Goal: Task Accomplishment & Management: Complete application form

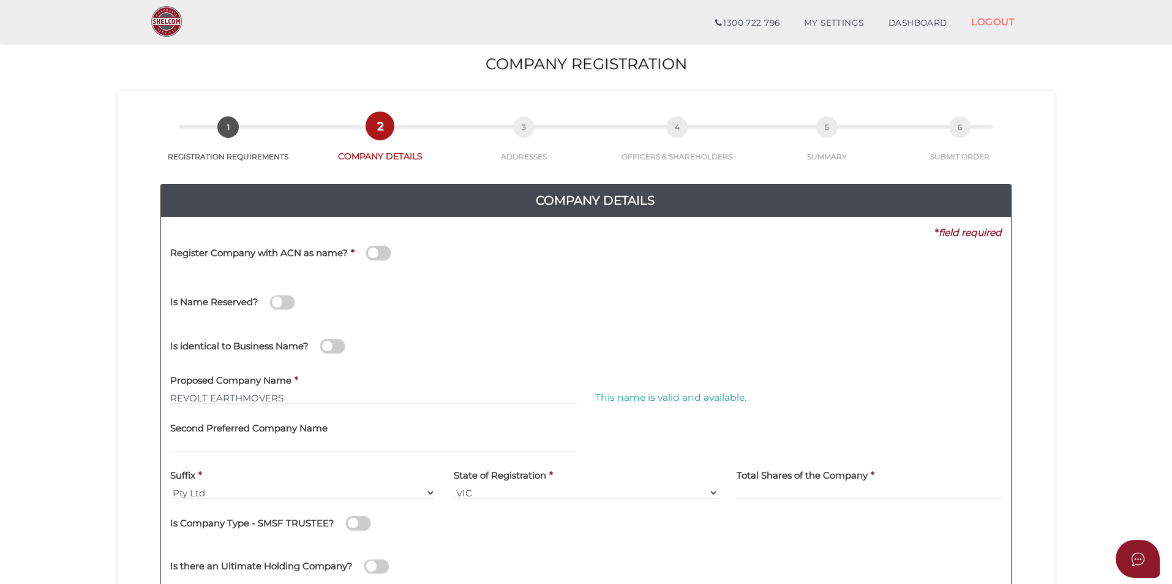
scroll to position [245, 0]
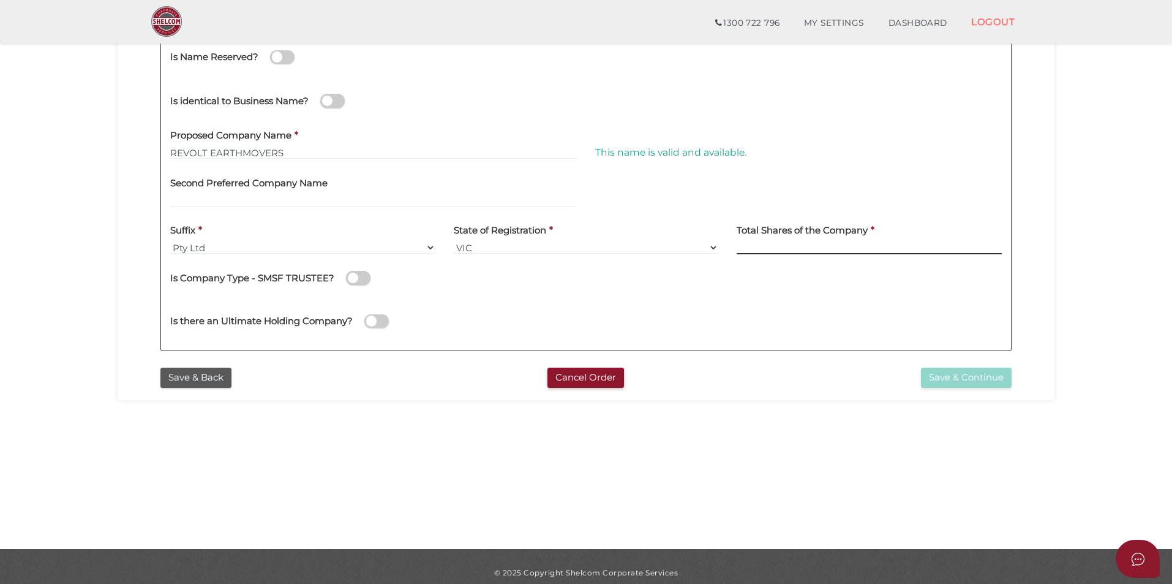
click at [775, 247] on input at bounding box center [869, 247] width 265 height 13
type input "100"
click at [958, 373] on button "Save & Continue" at bounding box center [966, 377] width 91 height 20
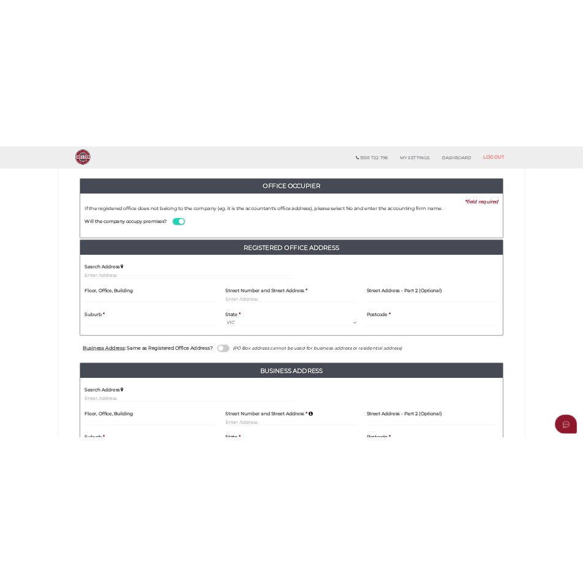
scroll to position [3, 0]
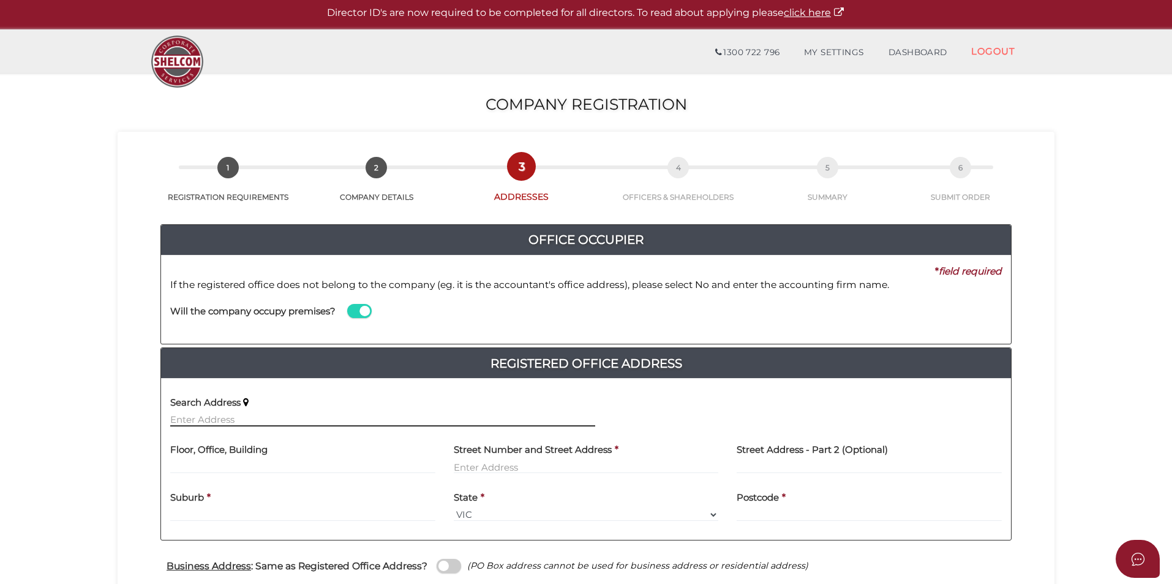
click at [266, 419] on input "text" at bounding box center [382, 419] width 425 height 13
click at [223, 412] on label "Search Address" at bounding box center [205, 400] width 70 height 25
click at [217, 421] on input "7" at bounding box center [382, 419] width 425 height 13
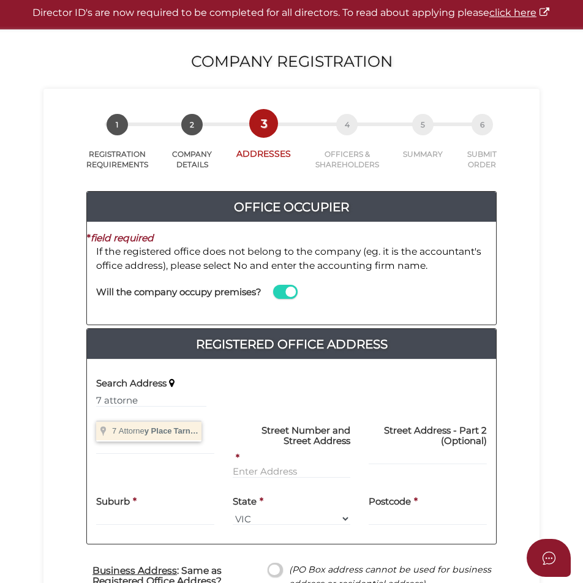
type input "7 Attorney Place, Tarneit VIC, Australia"
type input "7 Attorney Place"
type input "Tarneit"
select select "VIC"
type input "3029"
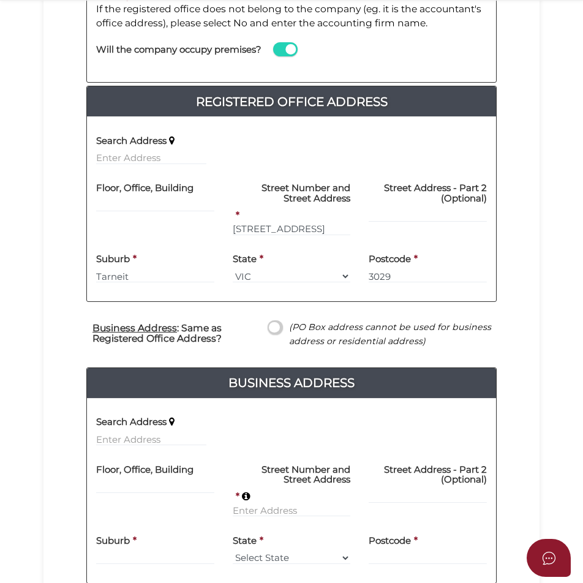
scroll to position [370, 0]
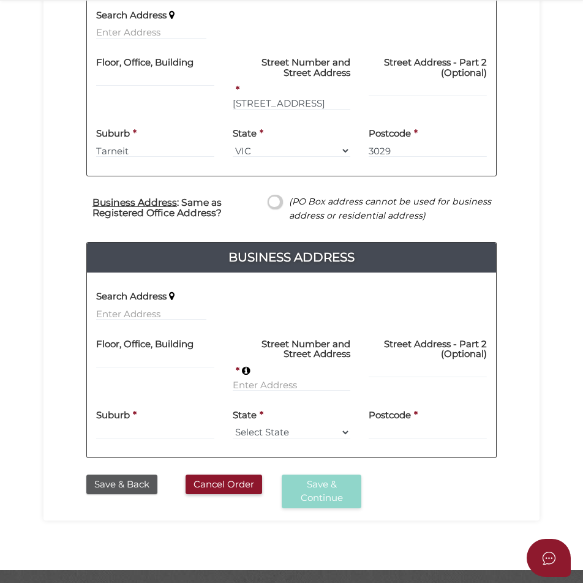
click at [271, 209] on span at bounding box center [275, 202] width 15 height 14
click at [0, 0] on input "checkbox" at bounding box center [0, 0] width 0 height 0
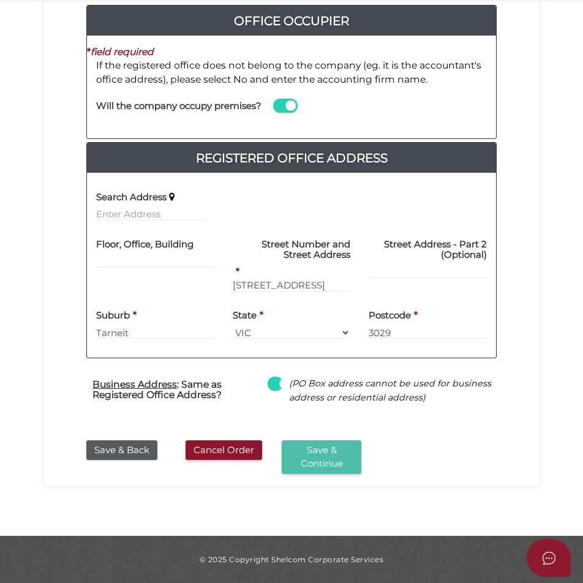
click at [331, 467] on button "Save & Continue" at bounding box center [322, 457] width 80 height 34
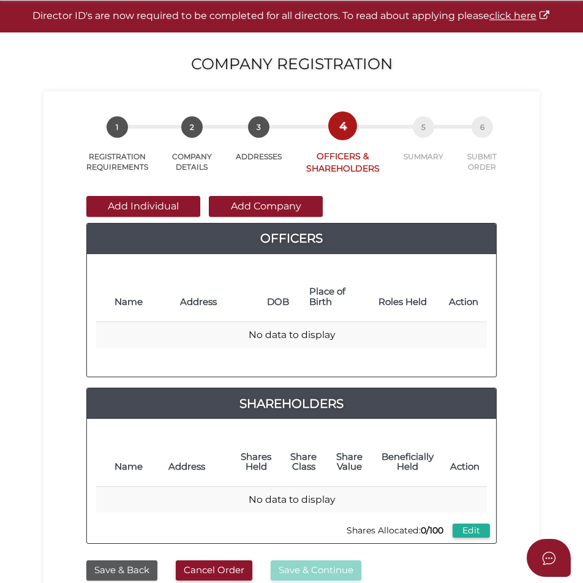
scroll to position [61, 0]
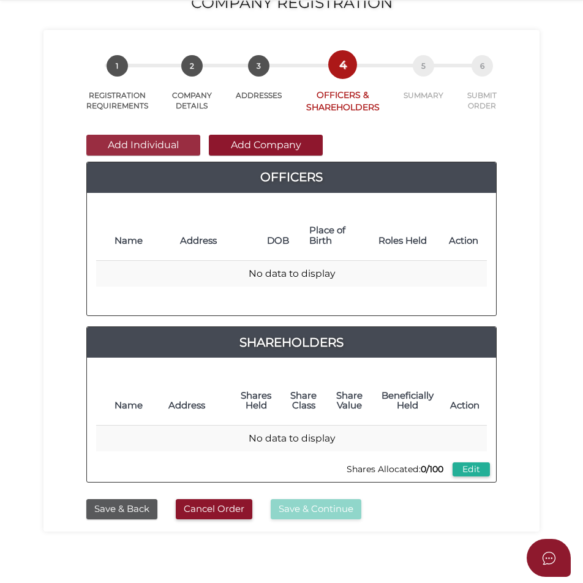
click at [182, 156] on button "Add Individual" at bounding box center [143, 145] width 114 height 21
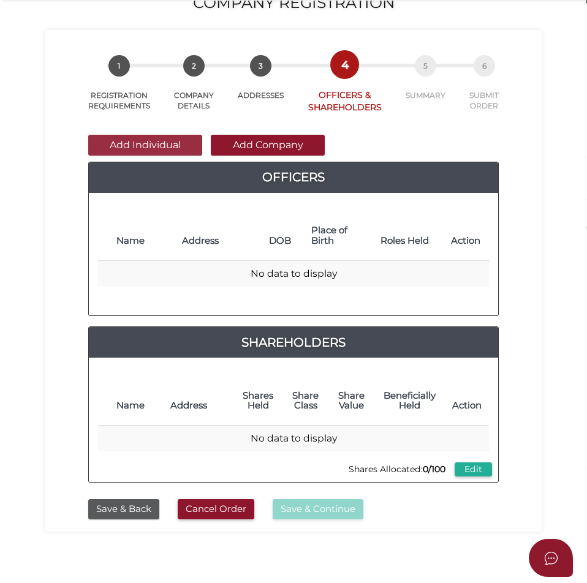
scroll to position [0, 0]
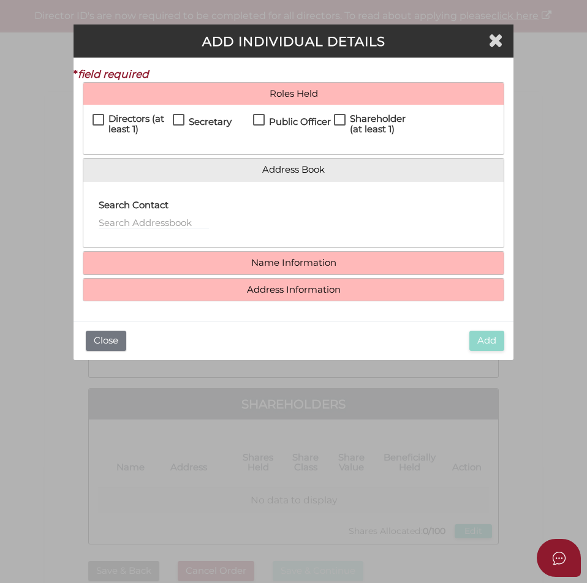
click at [138, 122] on h4 "Directors (at least 1)" at bounding box center [140, 124] width 64 height 20
checkbox input "true"
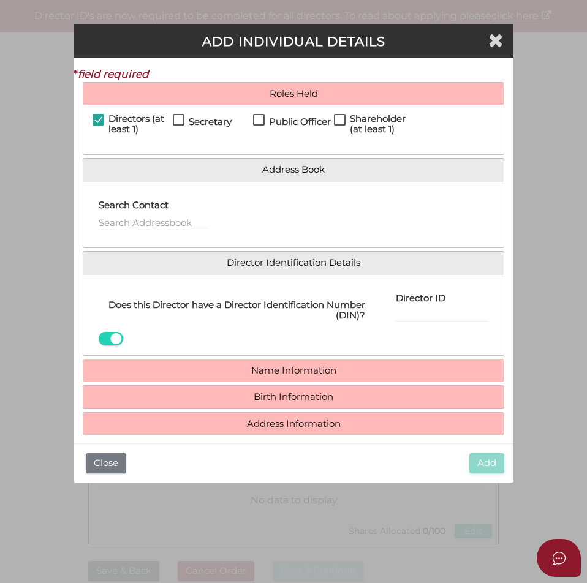
click at [216, 120] on h4 "Secretary" at bounding box center [210, 122] width 43 height 10
checkbox input "true"
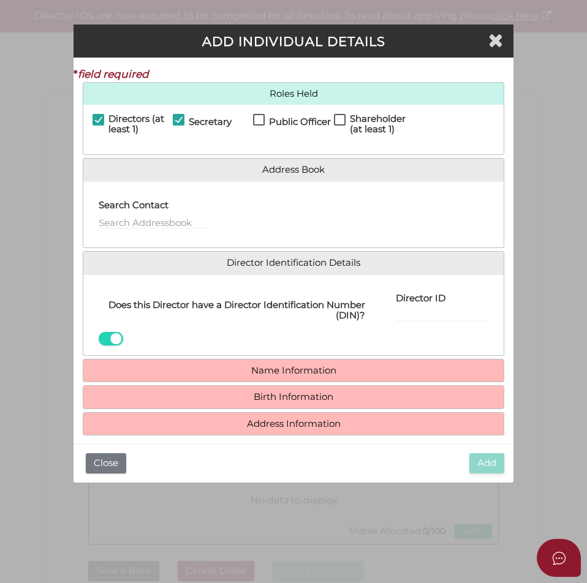
click at [288, 121] on h4 "Public Officer" at bounding box center [300, 122] width 62 height 10
checkbox input "true"
click at [356, 127] on h4 "Shareholder (at least 1)" at bounding box center [382, 124] width 64 height 20
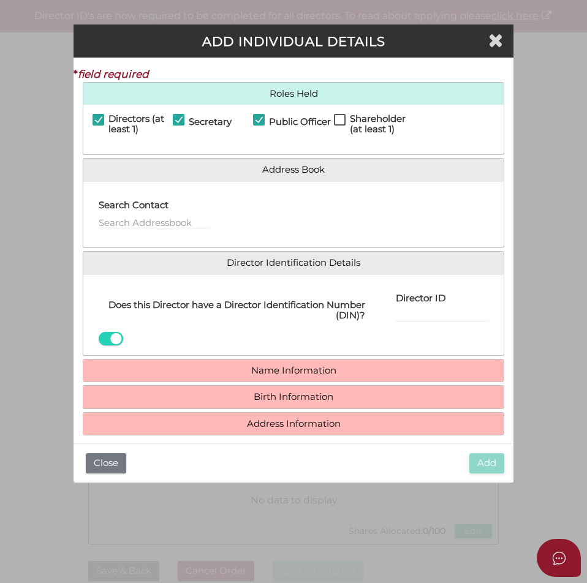
checkbox input "true"
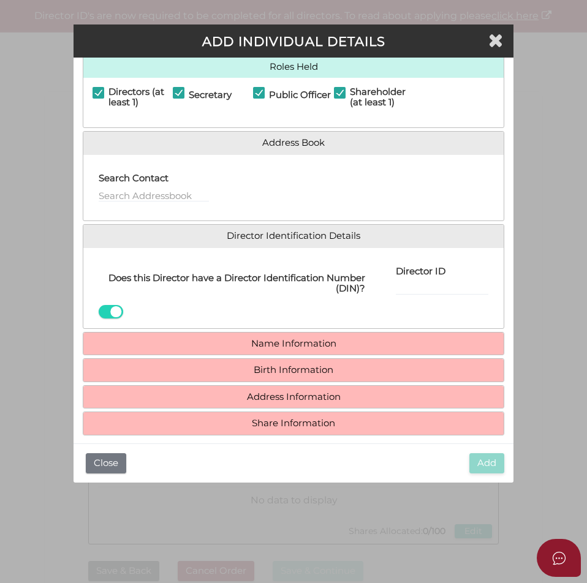
scroll to position [39, 0]
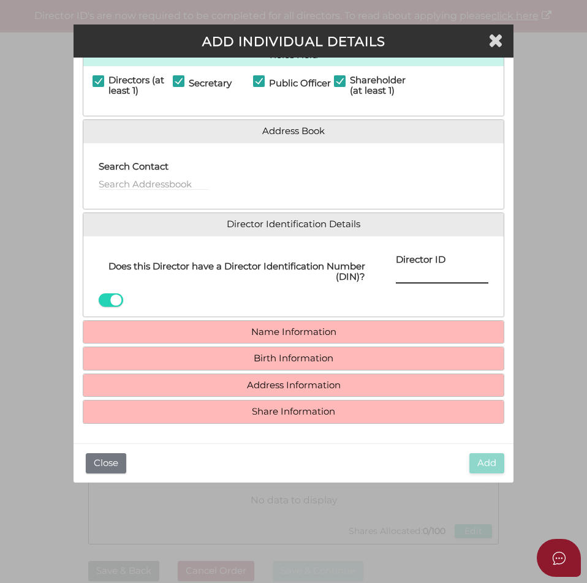
click at [400, 277] on input "Director ID" at bounding box center [442, 276] width 93 height 13
type input "036917974836938"
click at [419, 291] on div "Director ID 036917974836938 Email Director About How To Apply for DIN" at bounding box center [442, 277] width 124 height 62
click at [361, 321] on h4 "Name Information" at bounding box center [293, 332] width 421 height 23
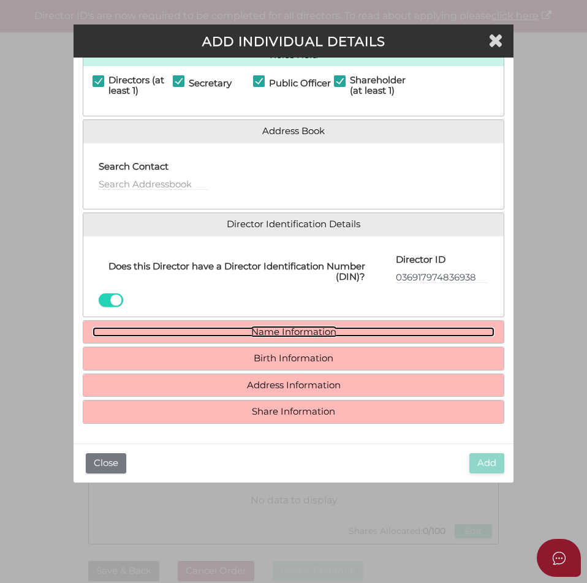
click at [361, 331] on link "Name Information" at bounding box center [293, 332] width 402 height 10
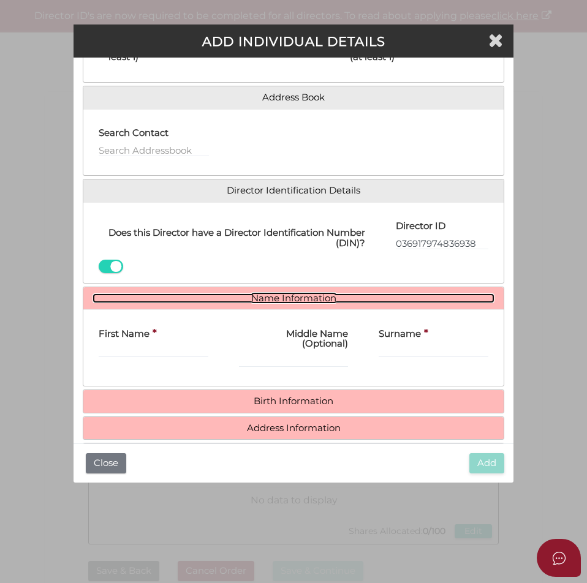
scroll to position [105, 0]
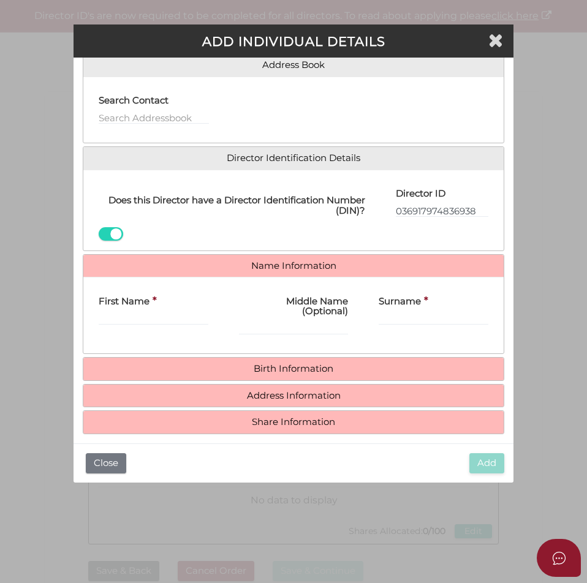
click at [181, 326] on div "First Name *" at bounding box center [153, 316] width 140 height 58
click at [178, 312] on input "First Name" at bounding box center [154, 318] width 110 height 13
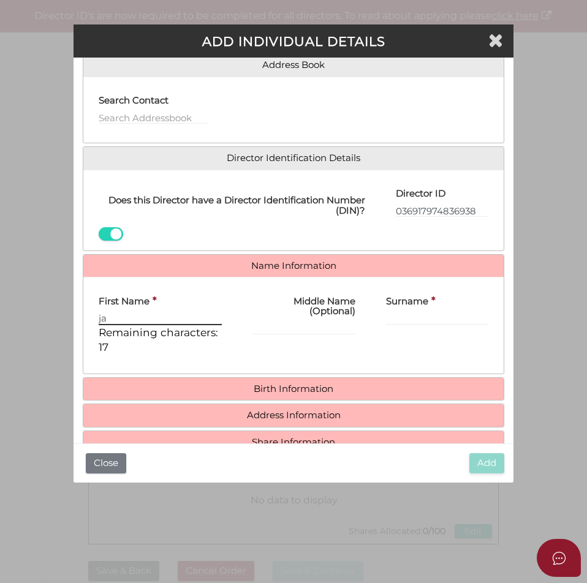
type input "j"
type input "[PERSON_NAME]"
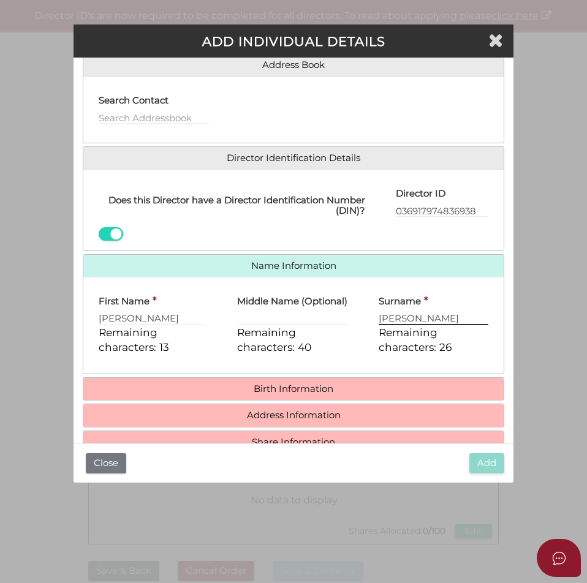
type input "[PERSON_NAME]"
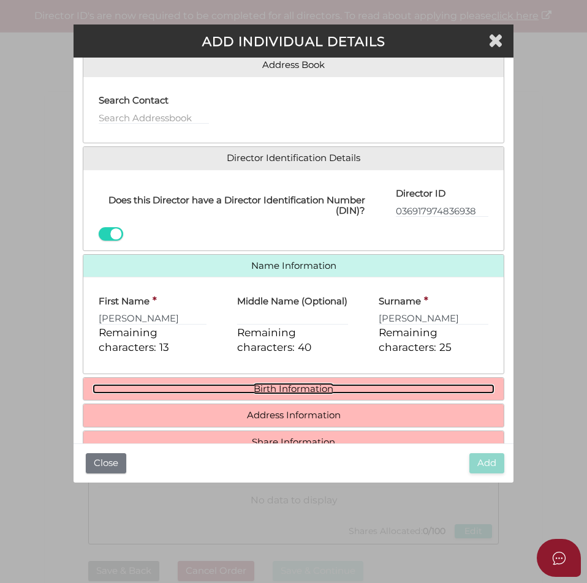
scroll to position [145, 0]
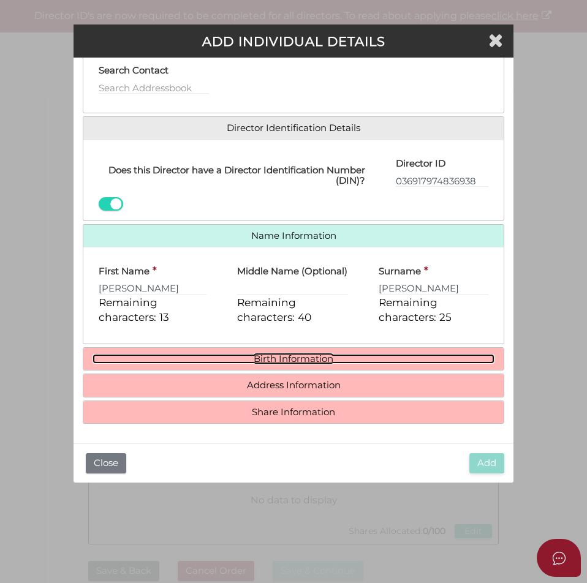
click at [270, 357] on link "Birth Information" at bounding box center [293, 359] width 402 height 10
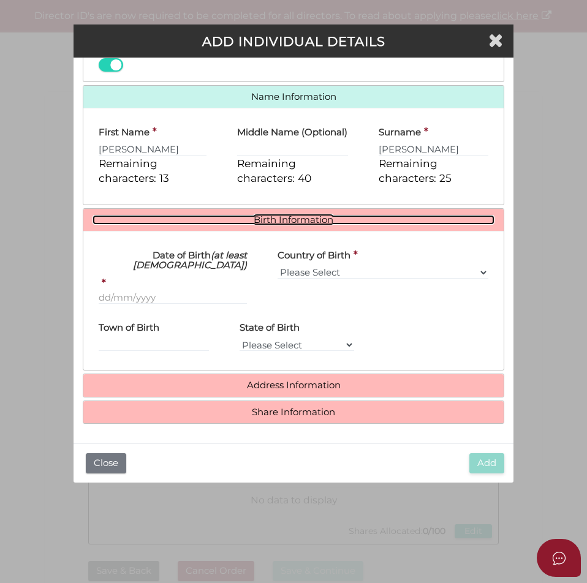
scroll to position [284, 0]
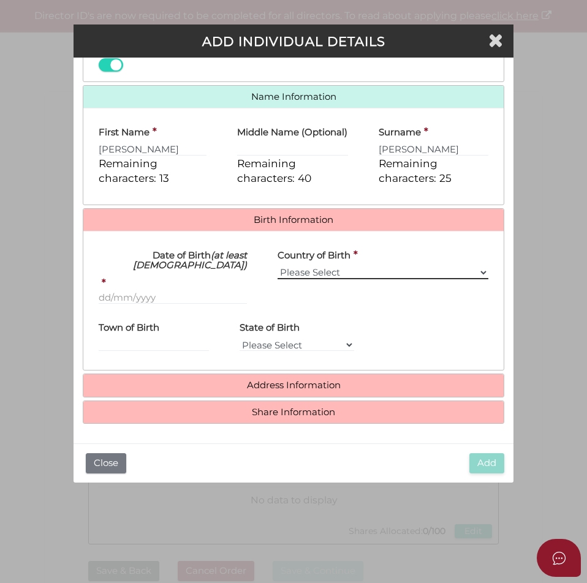
click at [356, 269] on select "Please Select v Australia Afghanistan Albania Algeria American Samoa Andorra An…" at bounding box center [382, 272] width 211 height 13
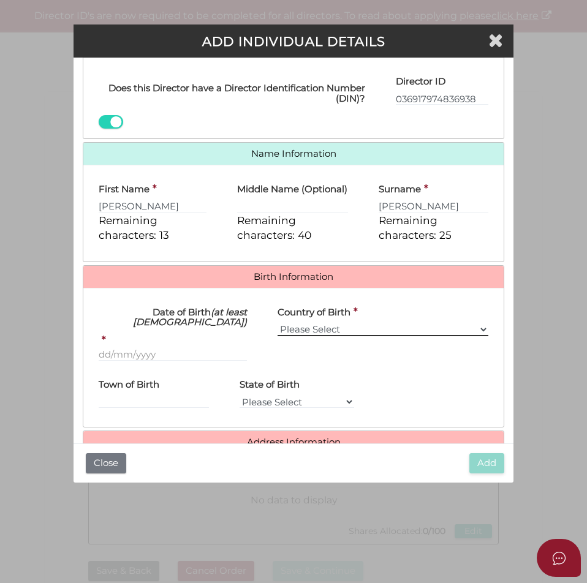
scroll to position [162, 0]
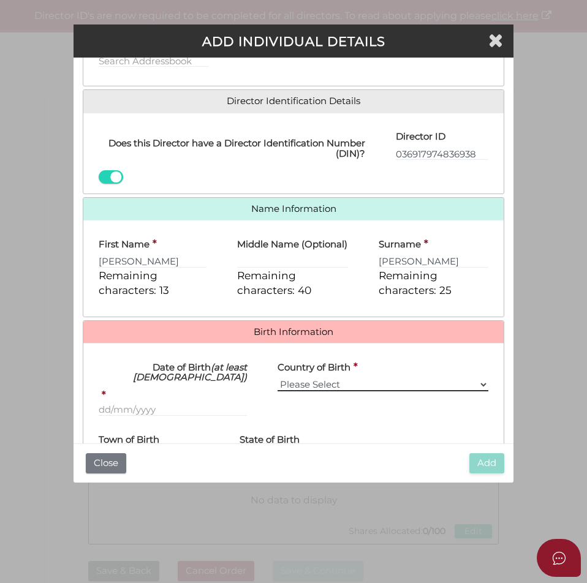
click at [336, 391] on select "Please Select v Australia Afghanistan Albania Algeria American Samoa Andorra An…" at bounding box center [382, 384] width 211 height 13
select select "[GEOGRAPHIC_DATA]"
click at [277, 388] on select "Please Select v Australia Afghanistan Albania Algeria American Samoa Andorra An…" at bounding box center [382, 384] width 211 height 13
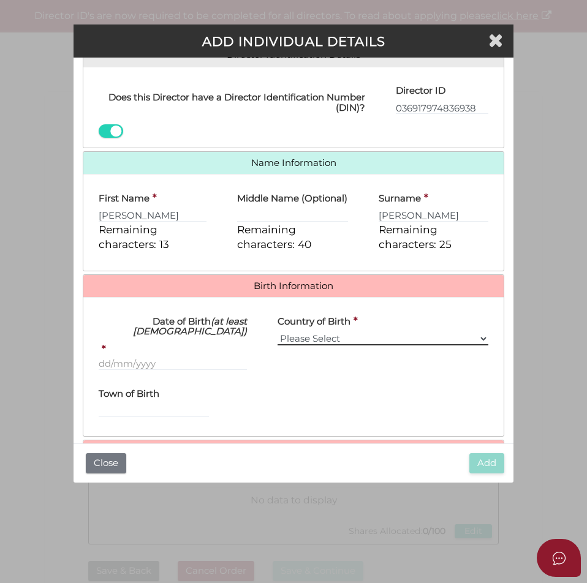
scroll to position [284, 0]
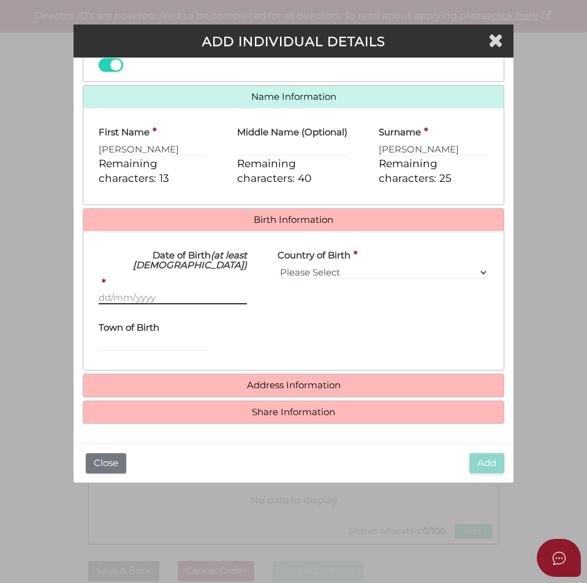
click at [181, 296] on input "Date of Birth (at least 18 years old)" at bounding box center [173, 297] width 149 height 13
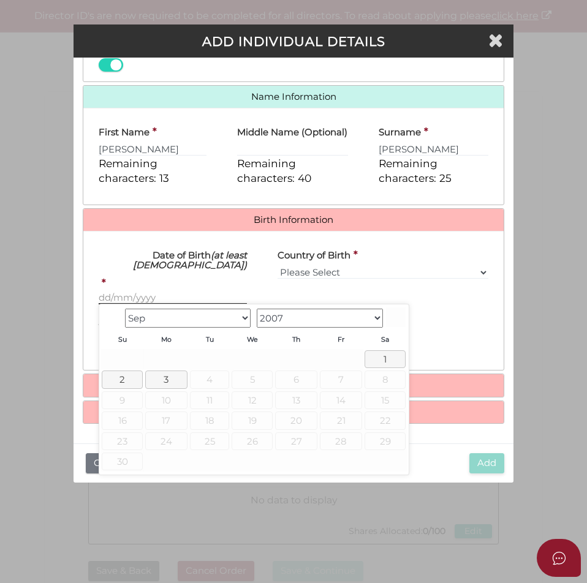
click at [198, 295] on input "Date of Birth (at least 18 years old)" at bounding box center [173, 297] width 149 height 13
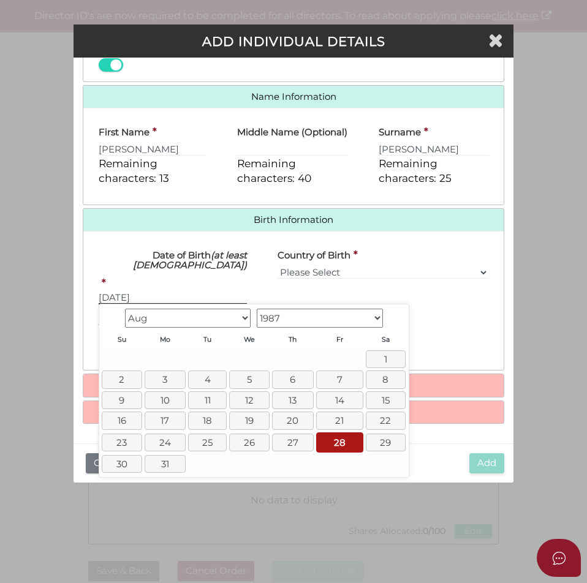
type input "[DATE]"
click at [193, 270] on h4 "Date of Birth (at least 18 years old)" at bounding box center [173, 260] width 149 height 20
click at [193, 291] on input "[DATE]" at bounding box center [173, 297] width 149 height 13
click at [193, 256] on icon "(at least [DEMOGRAPHIC_DATA])" at bounding box center [190, 260] width 114 height 22
click at [193, 291] on input "[DATE]" at bounding box center [173, 297] width 149 height 13
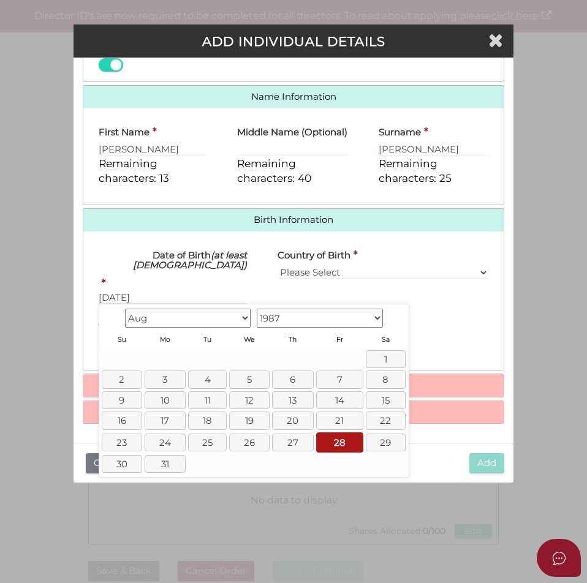
click at [198, 193] on div "First Name * Jagdeep Remaining characters: 13" at bounding box center [152, 157] width 138 height 78
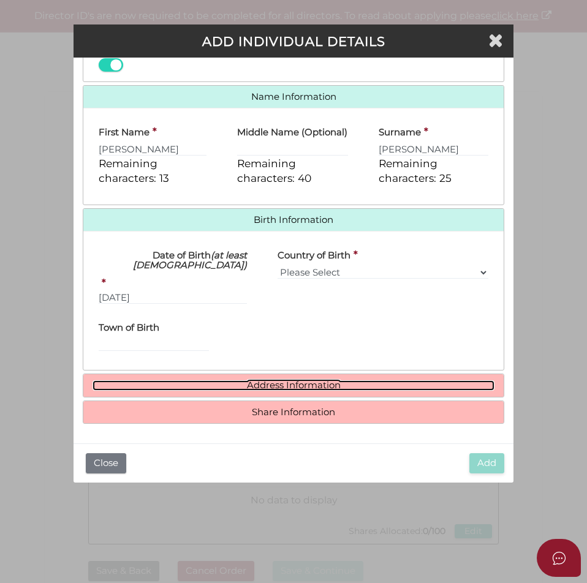
click at [266, 386] on link "Address Information" at bounding box center [293, 385] width 402 height 10
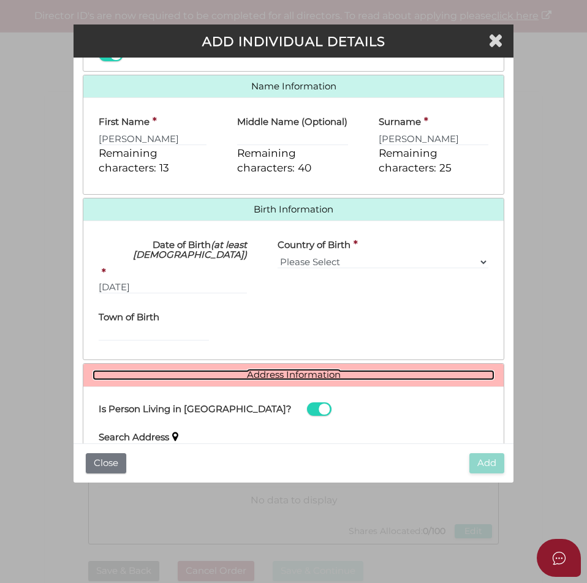
scroll to position [497, 0]
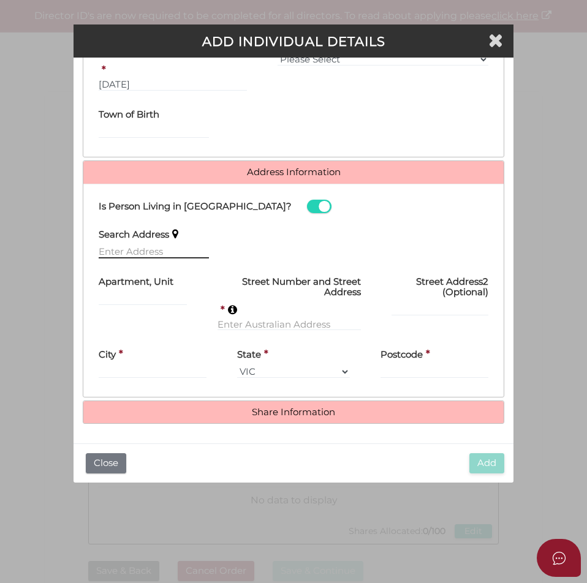
click at [167, 253] on input "text" at bounding box center [154, 251] width 110 height 13
type input "7 Attorney Place, Tarneit VIC, Australia"
type input "[STREET_ADDRESS]"
type input "Tarneit"
select select "VIC"
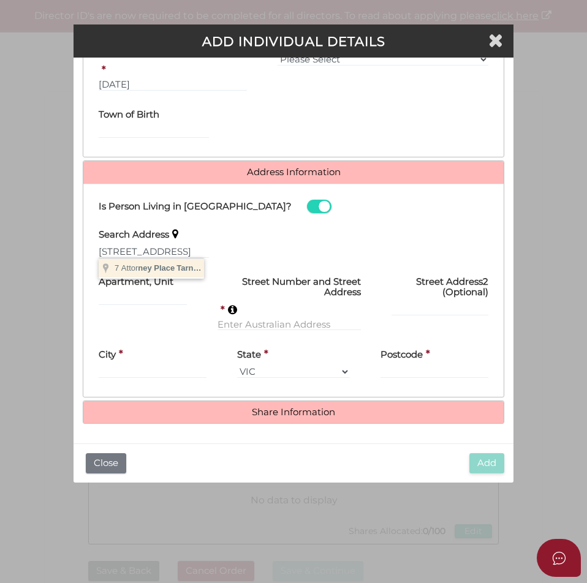
type input "3029"
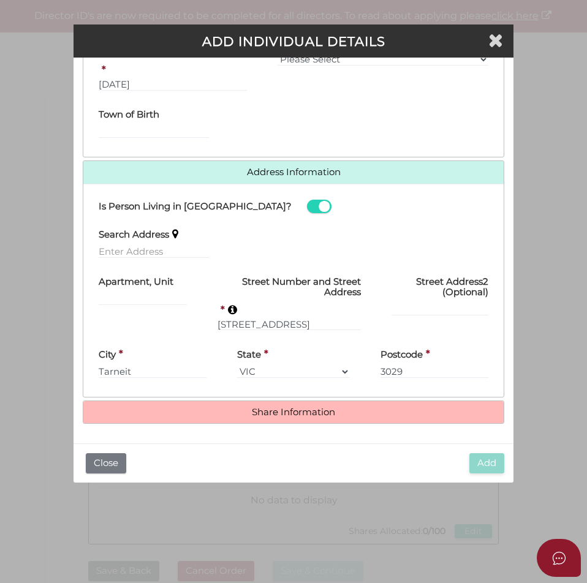
click at [296, 418] on h4 "Share Information" at bounding box center [293, 412] width 421 height 23
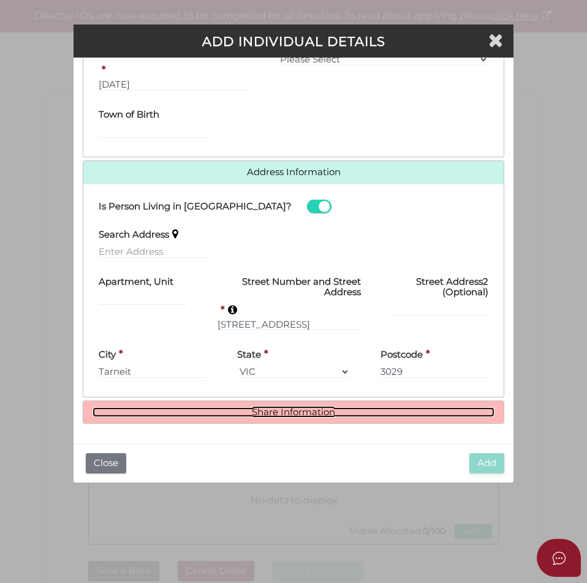
click at [293, 407] on link "Share Information" at bounding box center [293, 412] width 402 height 10
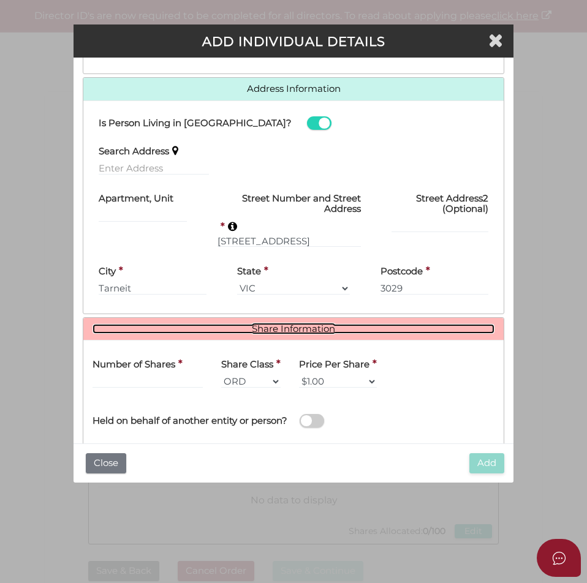
scroll to position [647, 0]
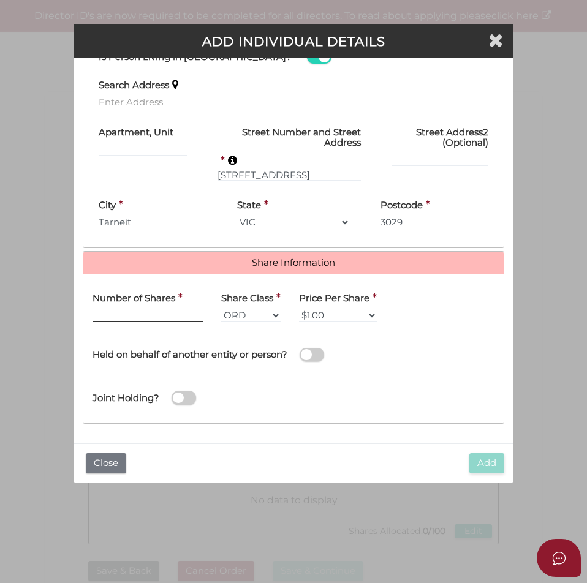
click at [156, 317] on input "text" at bounding box center [147, 315] width 110 height 13
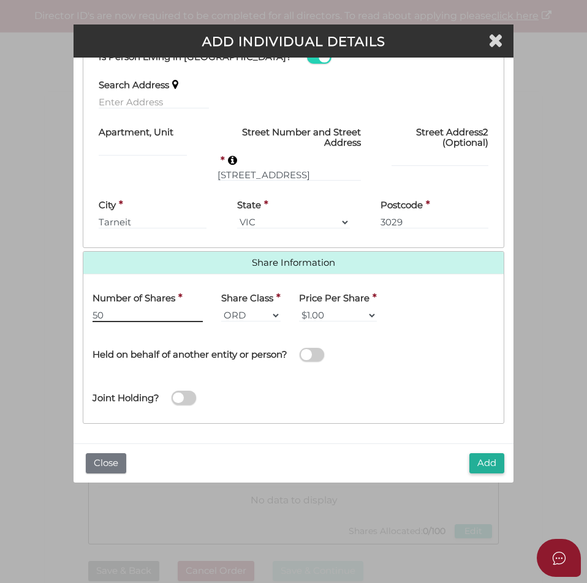
type input "50"
click at [480, 451] on div "Add Close" at bounding box center [293, 462] width 440 height 39
click at [481, 461] on button "Add" at bounding box center [486, 463] width 35 height 20
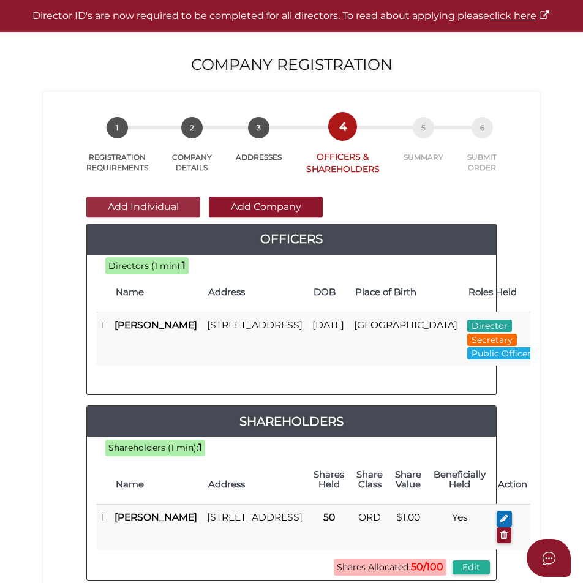
click at [178, 217] on button "Add Individual" at bounding box center [143, 207] width 114 height 21
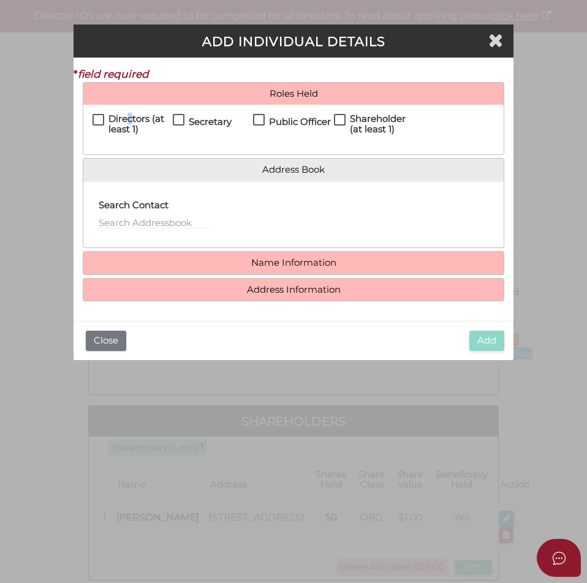
click at [130, 119] on h4 "Directors (at least 1)" at bounding box center [140, 124] width 64 height 20
click at [138, 121] on h4 "Directors (at least 1)" at bounding box center [140, 124] width 64 height 20
checkbox input "true"
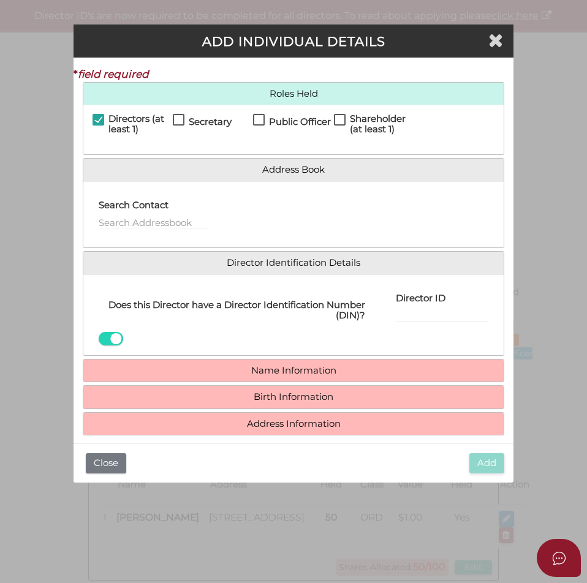
click at [282, 362] on h4 "Name Information" at bounding box center [293, 370] width 421 height 23
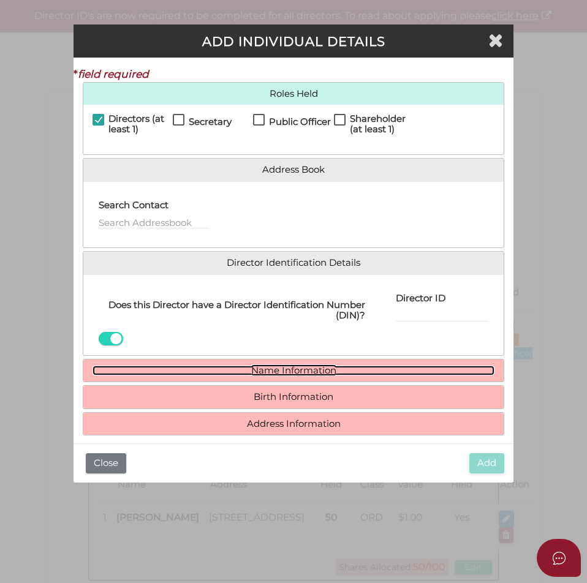
click at [283, 371] on link "Name Information" at bounding box center [293, 371] width 402 height 10
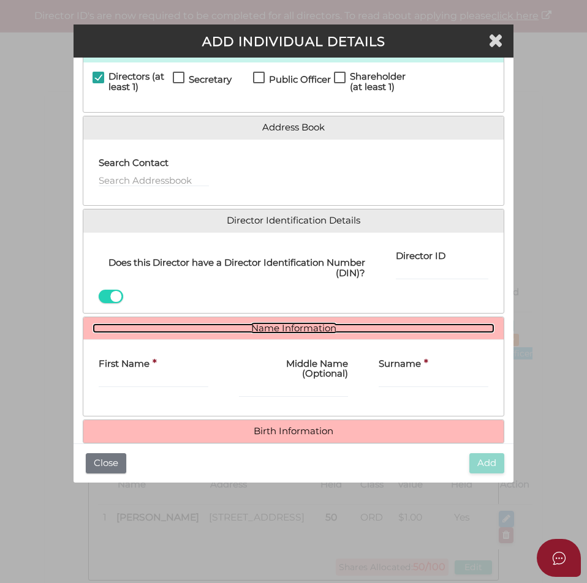
scroll to position [78, 0]
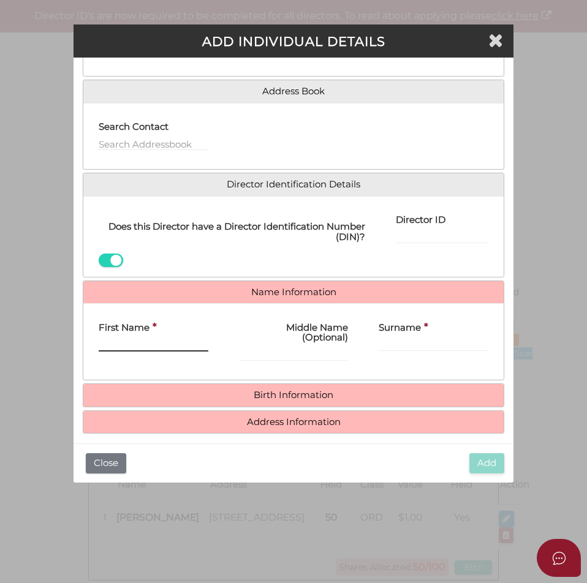
click at [163, 339] on input "First Name" at bounding box center [154, 344] width 110 height 13
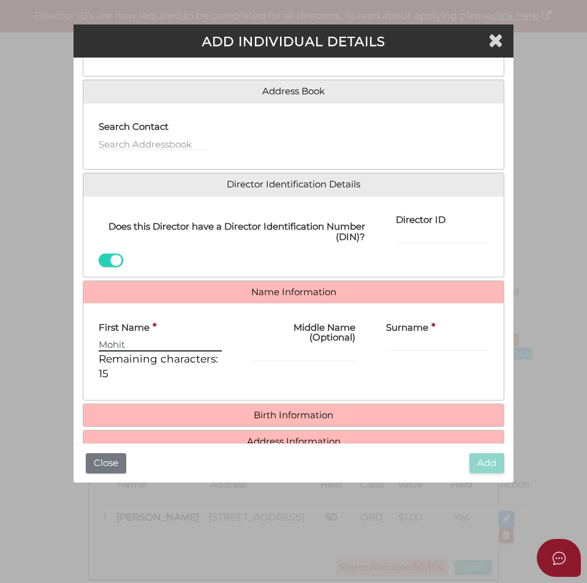
type input "Mohit"
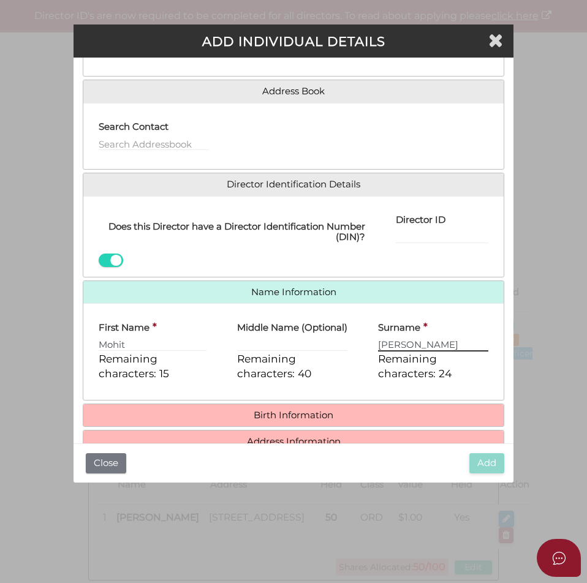
type input "Nayyar"
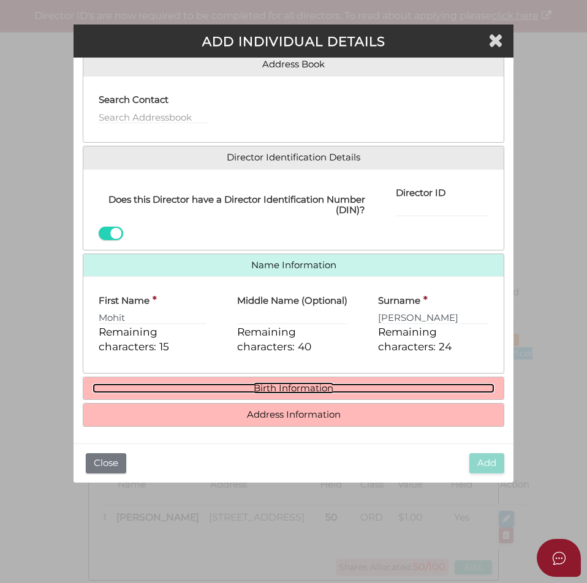
scroll to position [118, 0]
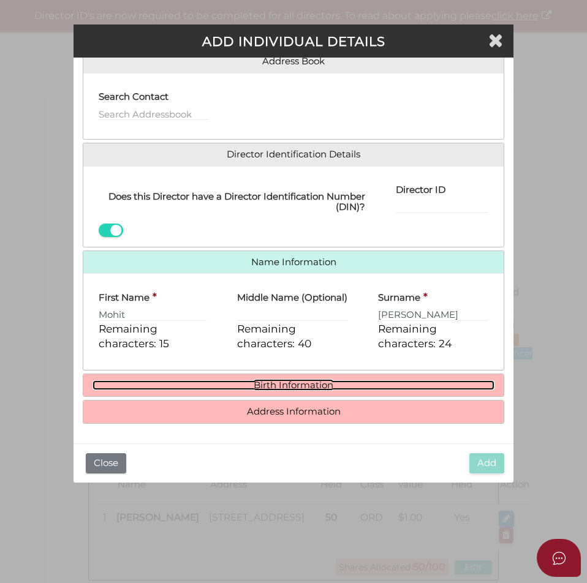
click at [253, 381] on link "Birth Information" at bounding box center [293, 385] width 402 height 10
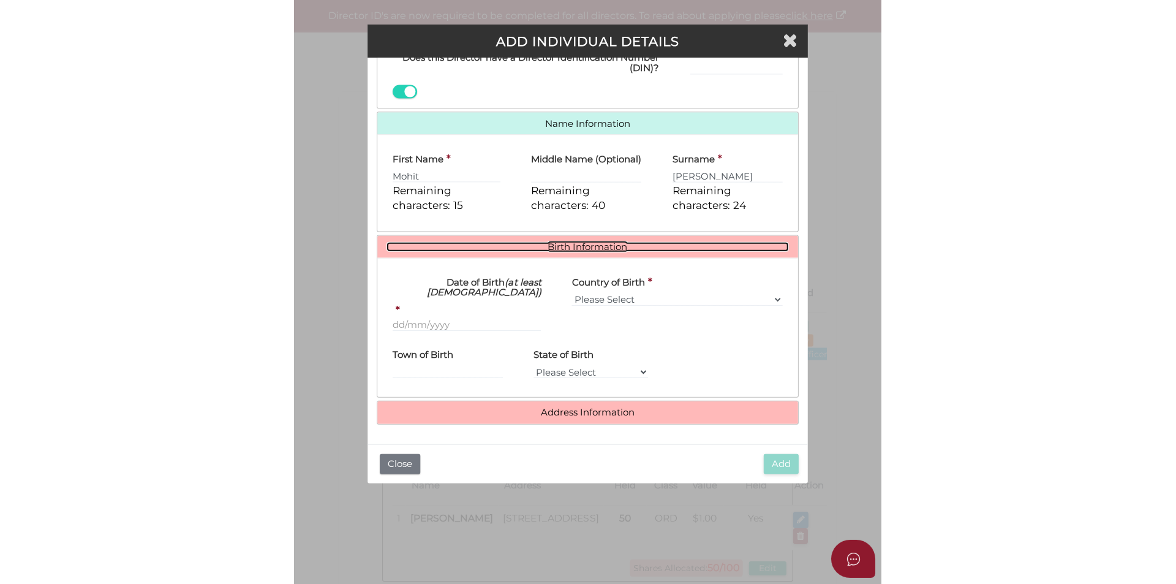
scroll to position [257, 0]
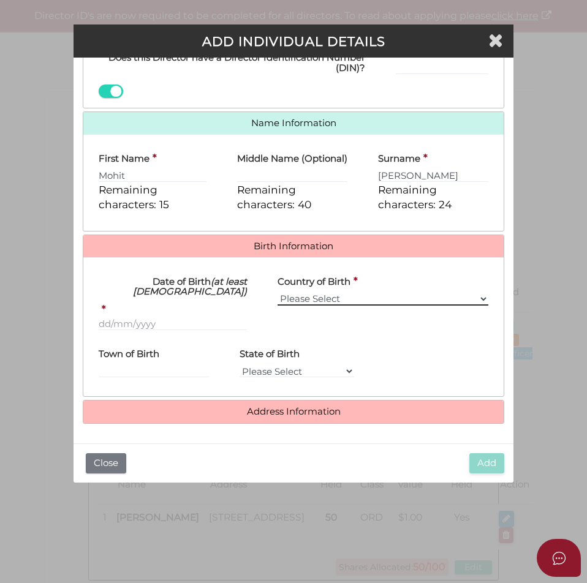
click at [324, 298] on select "Please Select v Australia Afghanistan Albania Algeria American Samoa Andorra An…" at bounding box center [382, 298] width 211 height 13
select select "[GEOGRAPHIC_DATA]"
click at [277, 292] on select "Please Select v Australia Afghanistan Albania Algeria American Samoa Andorra An…" at bounding box center [382, 298] width 211 height 13
click at [163, 312] on div "Date of Birth (at least 18 years old) *" at bounding box center [173, 299] width 149 height 64
click at [157, 320] on input "Date of Birth (at least 18 years old)" at bounding box center [173, 323] width 149 height 13
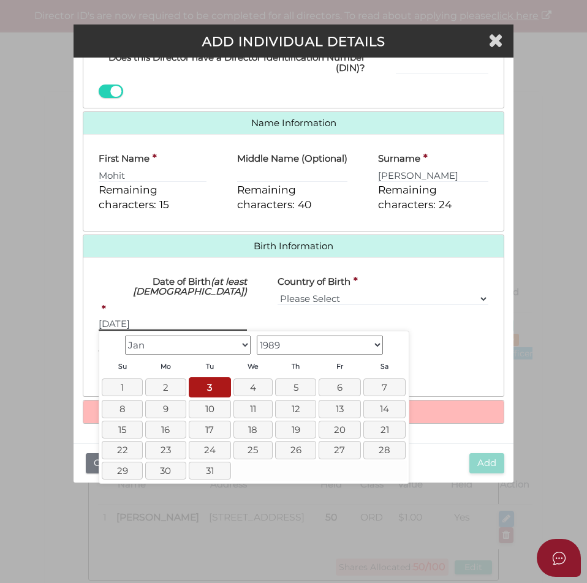
type input "[DATE]"
click at [230, 300] on label "Date of Birth (at least 18 years old)" at bounding box center [173, 284] width 149 height 35
click at [230, 317] on input "03/01/1989" at bounding box center [173, 323] width 149 height 13
click at [218, 298] on label "Date of Birth (at least 18 years old)" at bounding box center [173, 284] width 149 height 35
click at [218, 317] on input "03/01/1989" at bounding box center [173, 323] width 149 height 13
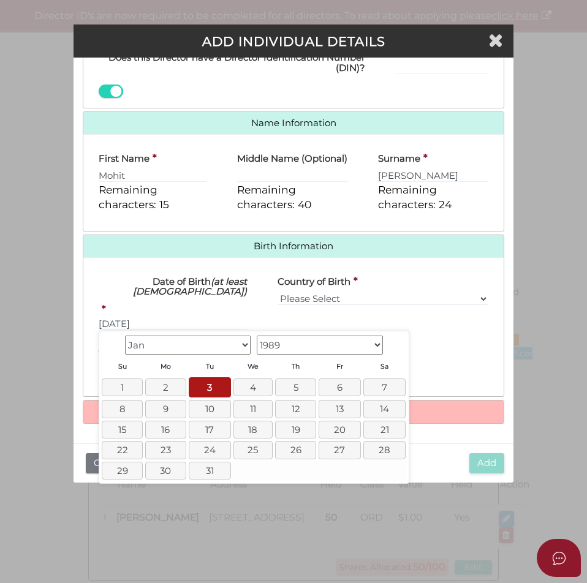
click at [230, 290] on icon "(at least 18 years old)" at bounding box center [190, 287] width 114 height 22
click at [230, 317] on input "03/01/1989" at bounding box center [173, 323] width 149 height 13
click at [481, 342] on div "Town of Birth State of Birth Please Select VIC ACT NSW NT QLD TAS WA SA" at bounding box center [293, 364] width 421 height 48
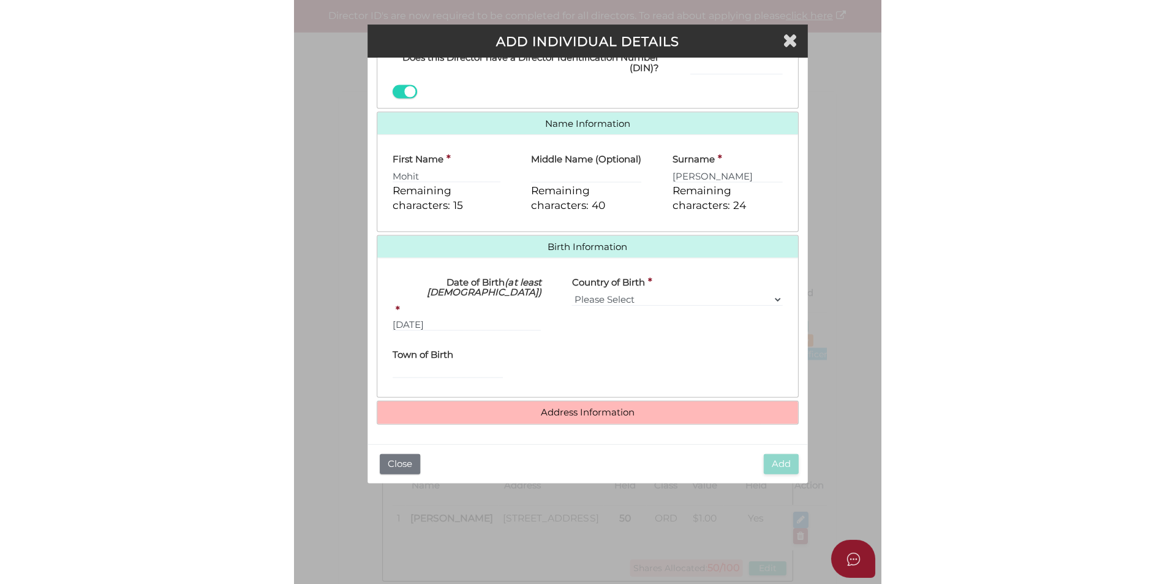
scroll to position [192, 0]
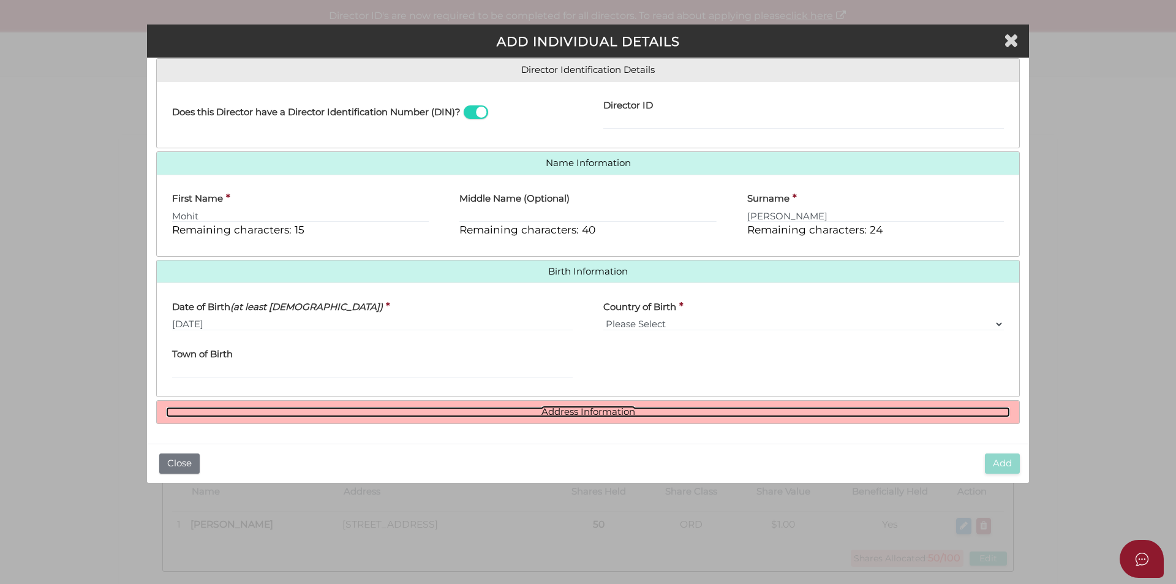
click at [544, 413] on link "Address Information" at bounding box center [588, 412] width 844 height 10
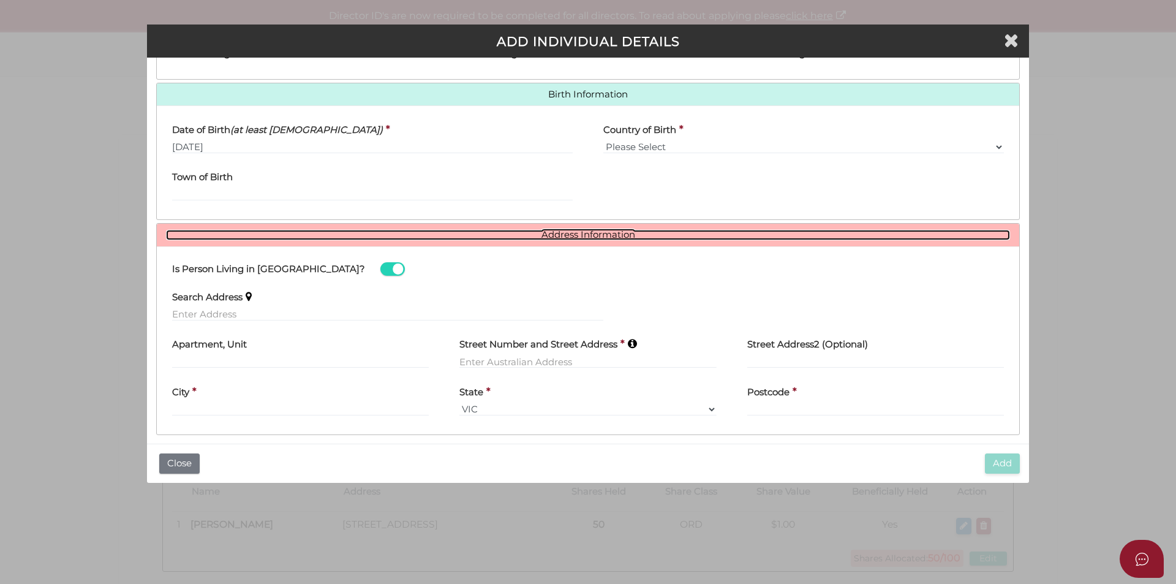
scroll to position [380, 0]
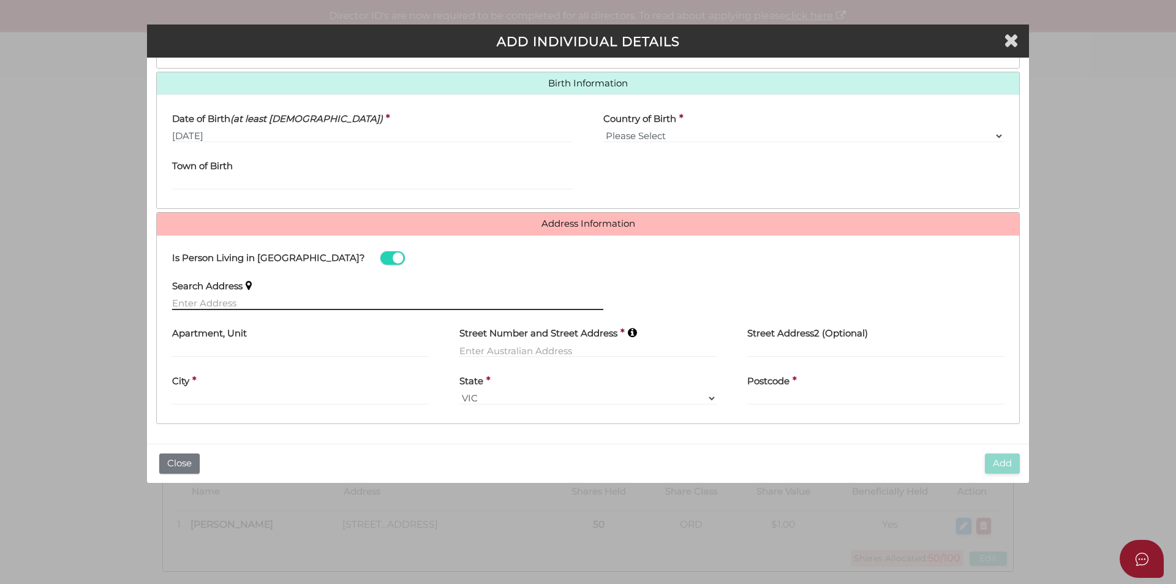
click at [246, 306] on input "text" at bounding box center [387, 302] width 431 height 13
paste input "7-9 BOYD ROAD"
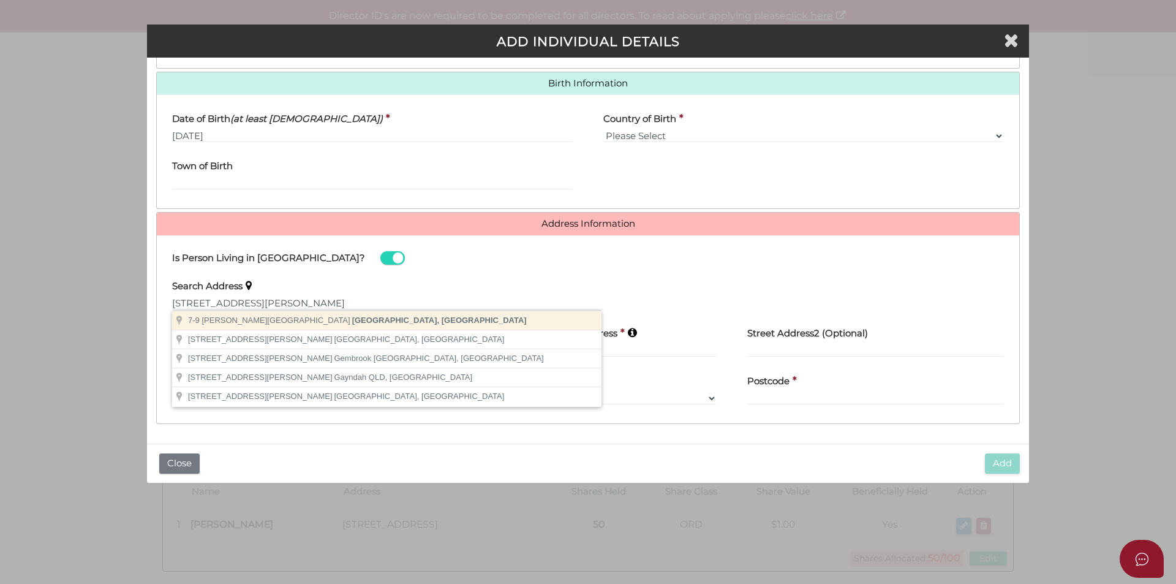
type input "7-9 Boyd Road, New Beith QLD, Australia"
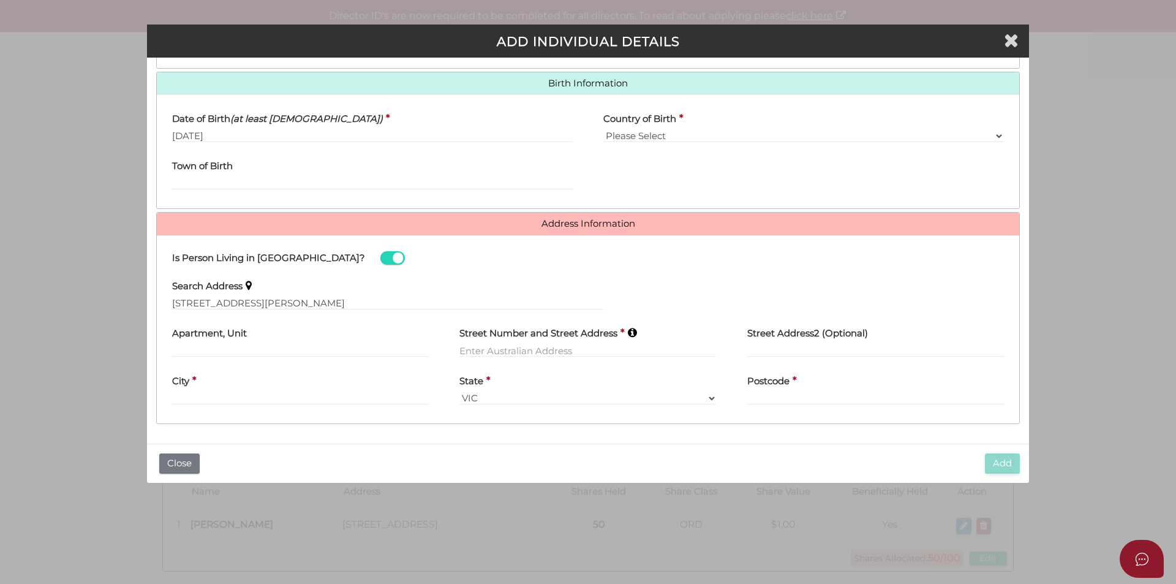
type input "7-9 Boyd Road"
type input "New Beith"
select select "QLD"
type input "4124"
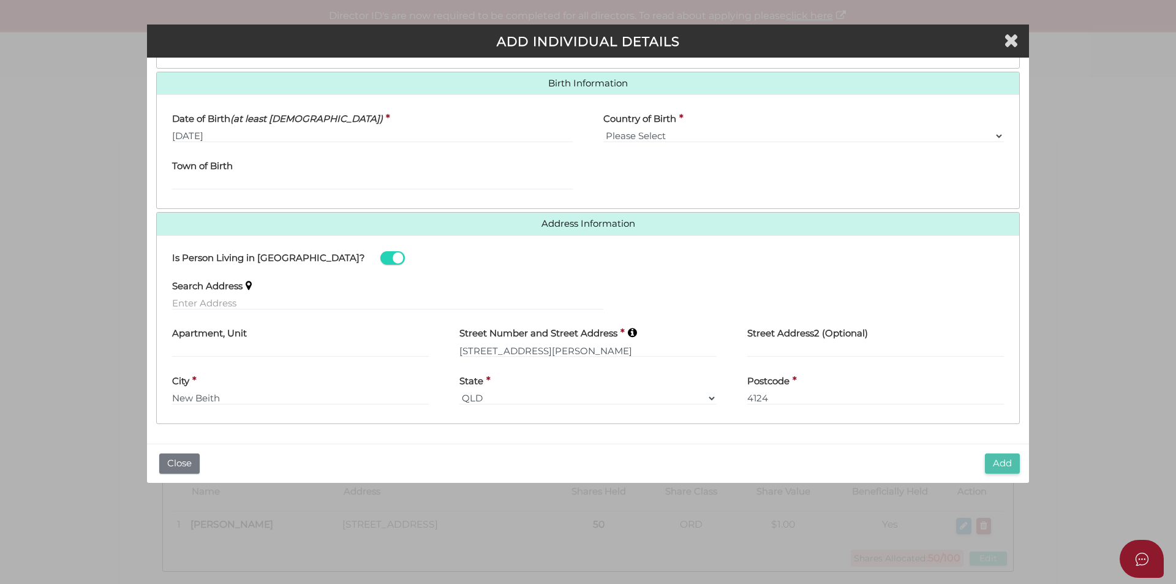
click at [586, 460] on button "Add" at bounding box center [1002, 463] width 35 height 20
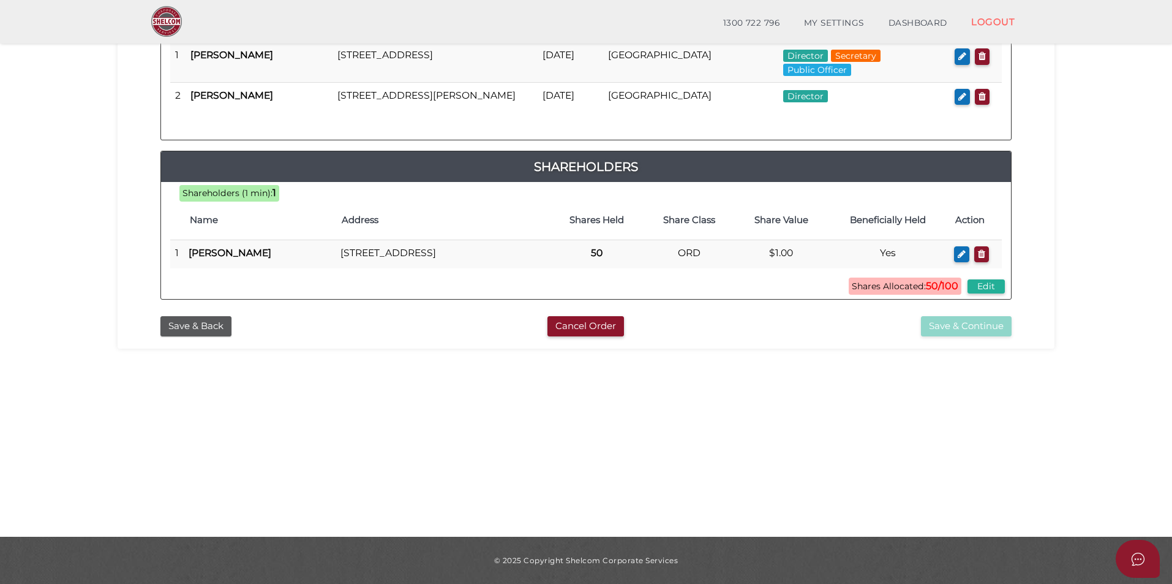
scroll to position [135, 0]
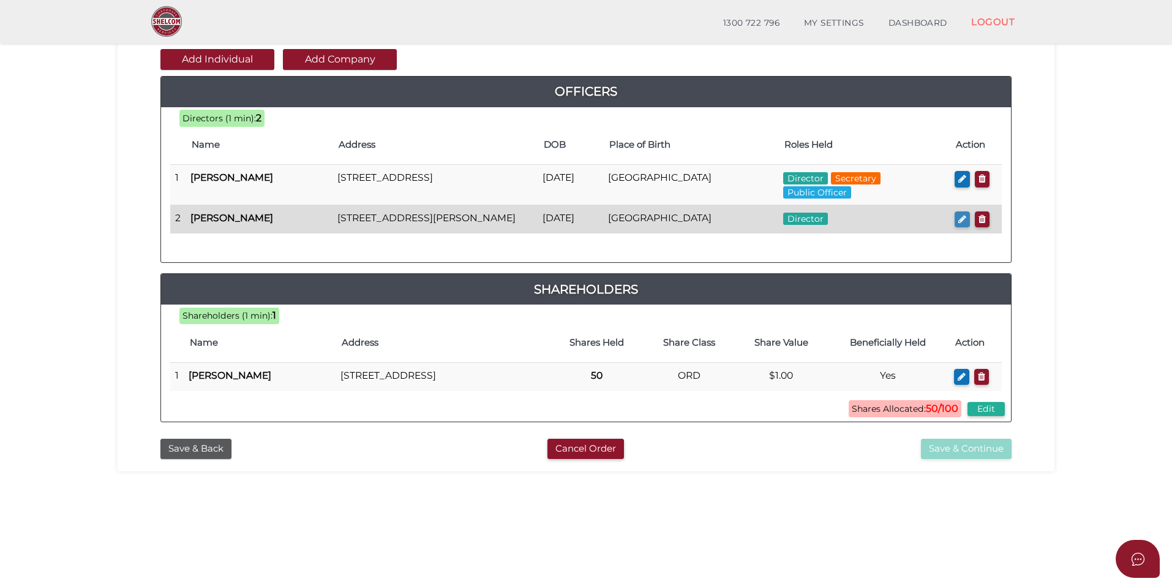
click at [956, 222] on button "button" at bounding box center [962, 219] width 15 height 17
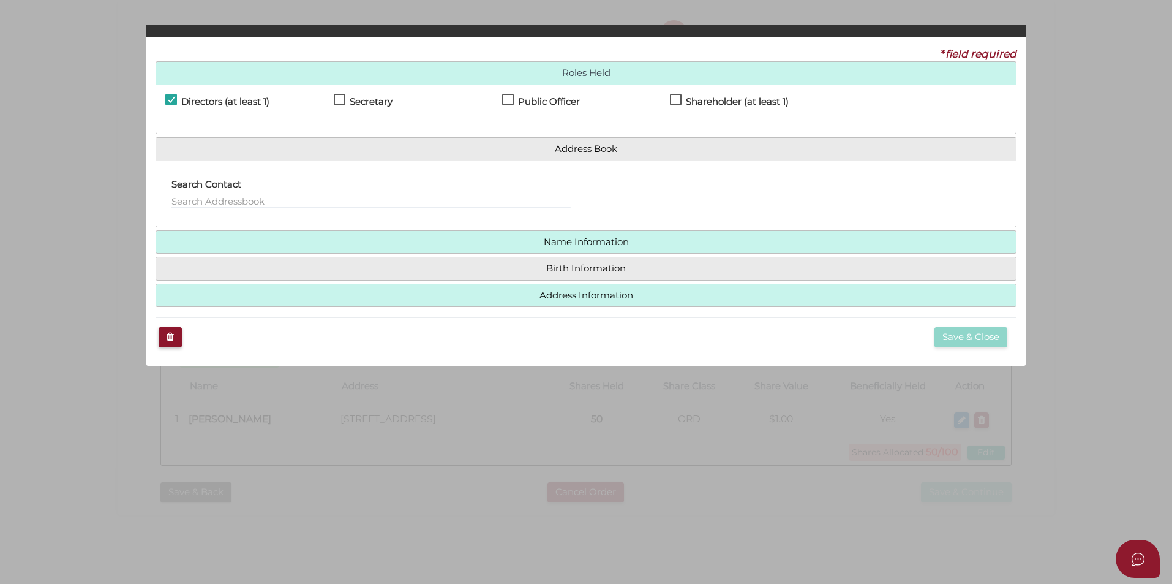
checkbox input "true"
type input "0"
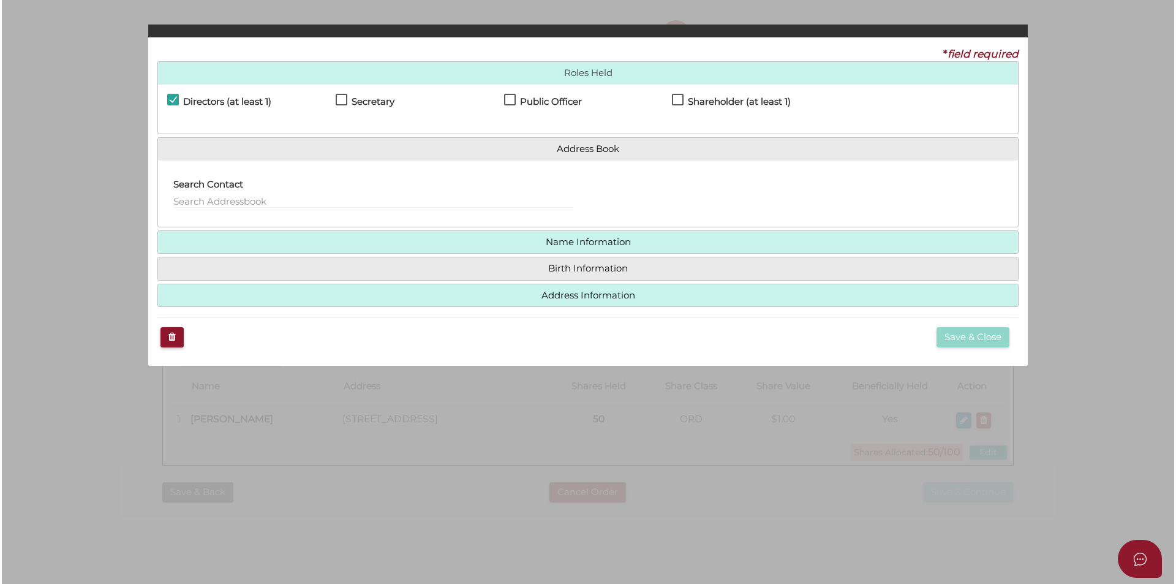
scroll to position [0, 0]
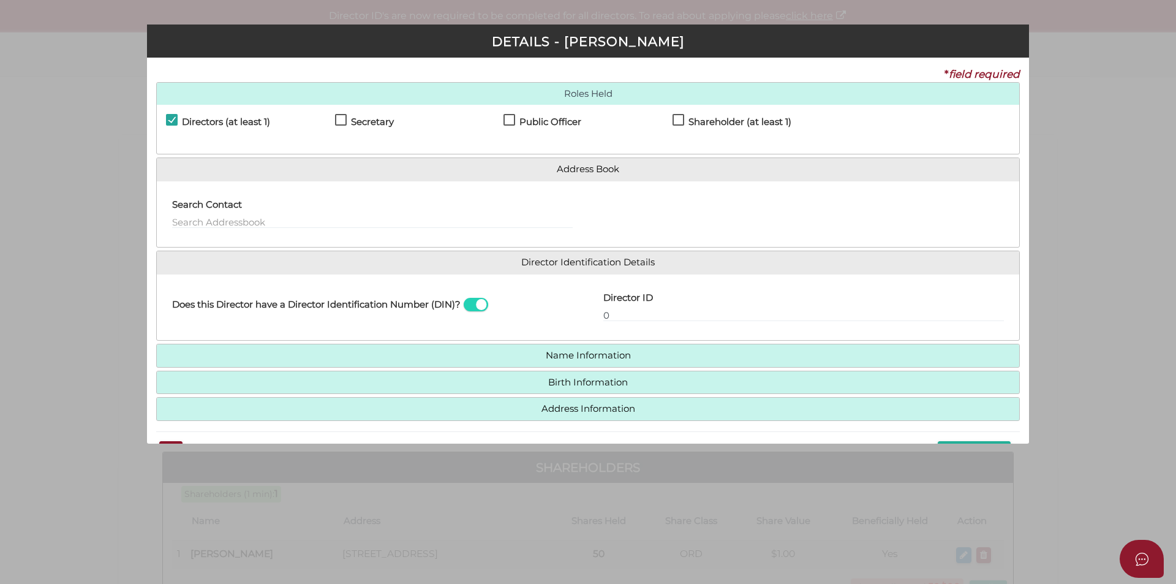
click at [681, 126] on label "Shareholder (at least 1)" at bounding box center [731, 124] width 119 height 15
checkbox input "true"
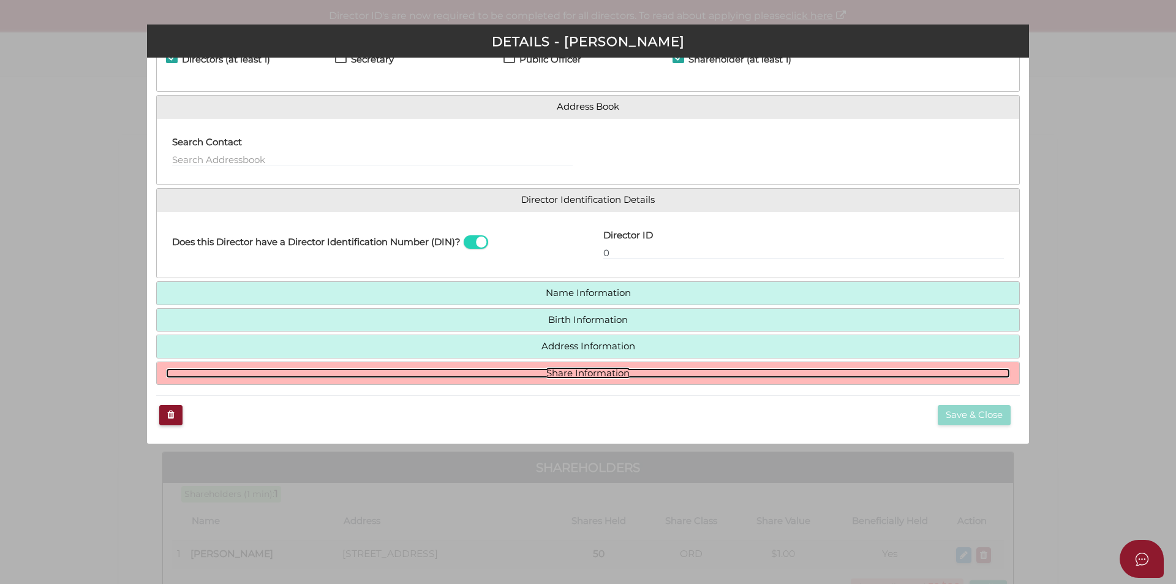
click at [543, 377] on link "Share Information" at bounding box center [588, 373] width 844 height 10
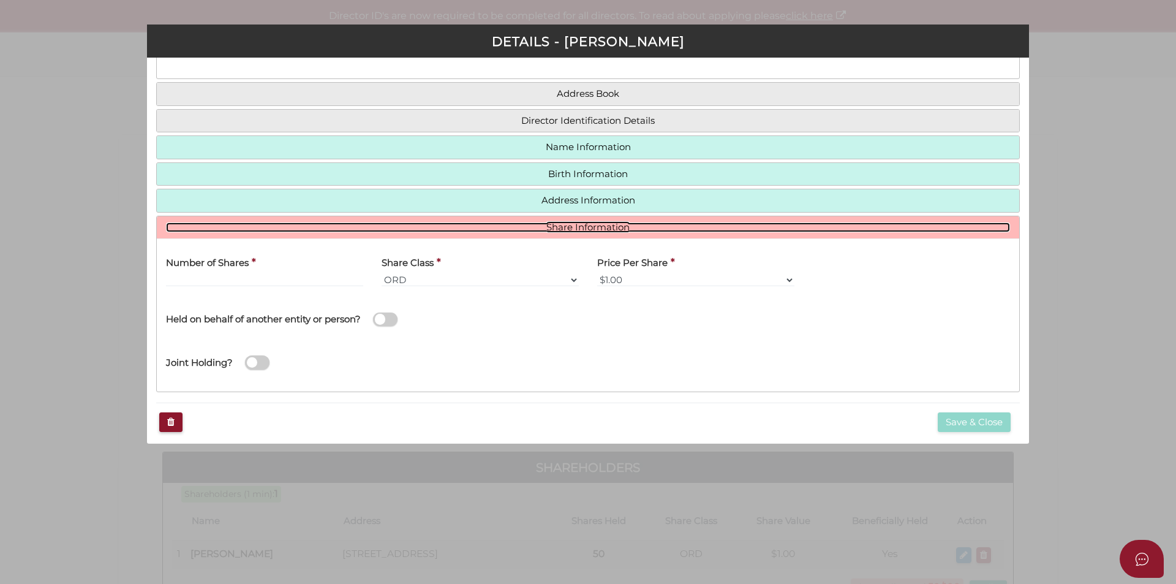
scroll to position [82, 0]
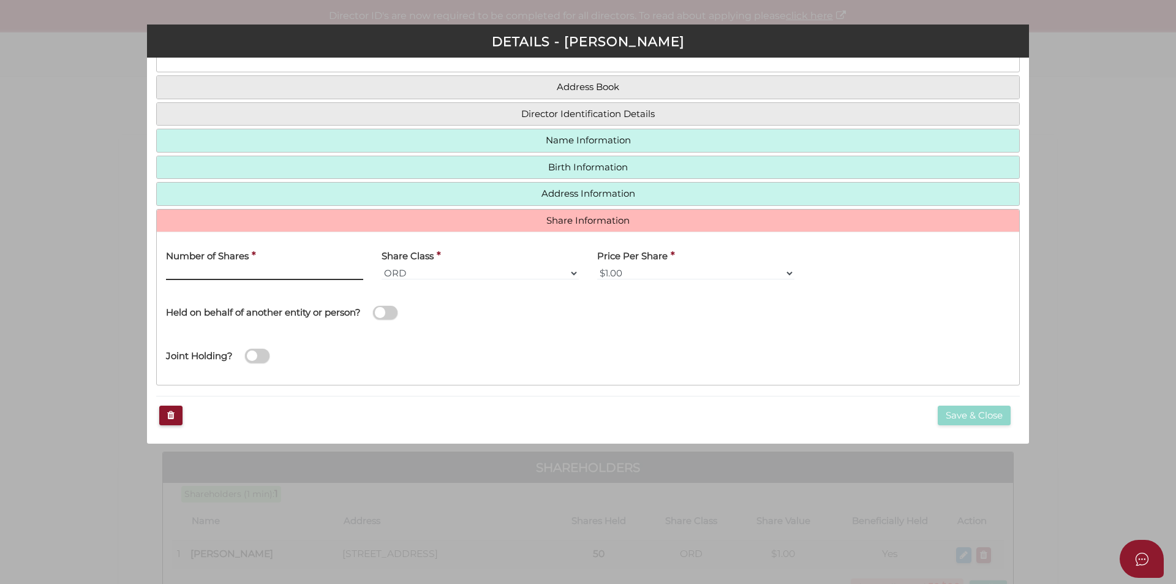
click at [282, 271] on input "Number of Shares" at bounding box center [264, 272] width 197 height 13
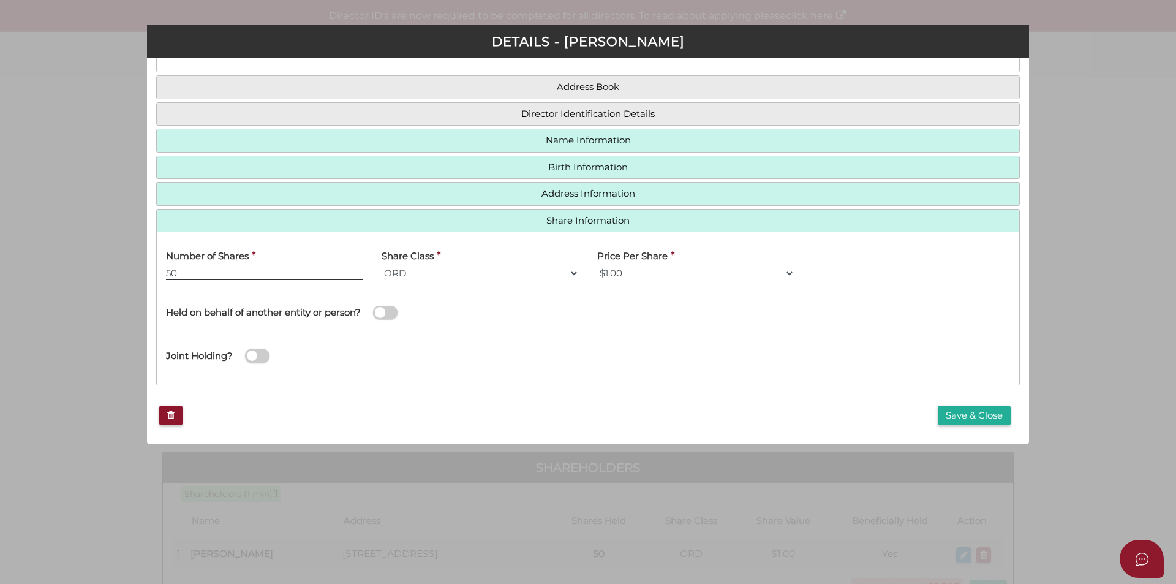
type input "50"
click at [529, 355] on div "Joint Holding?" at bounding box center [588, 353] width 862 height 43
click at [927, 416] on div "Save & Close" at bounding box center [587, 415] width 863 height 39
click at [948, 416] on button "Save & Close" at bounding box center [973, 415] width 73 height 20
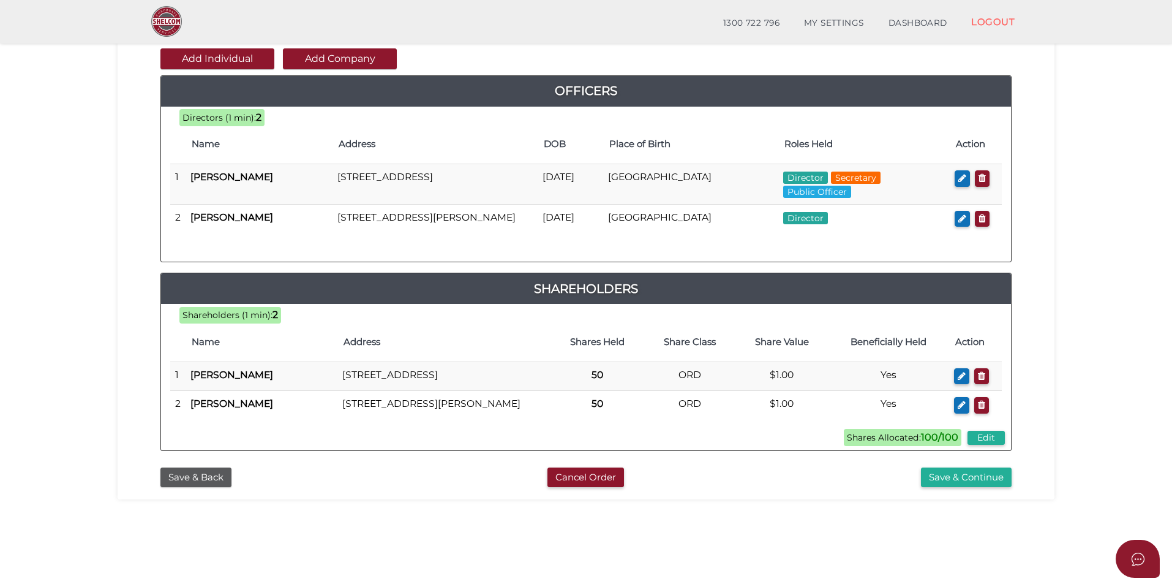
scroll to position [257, 0]
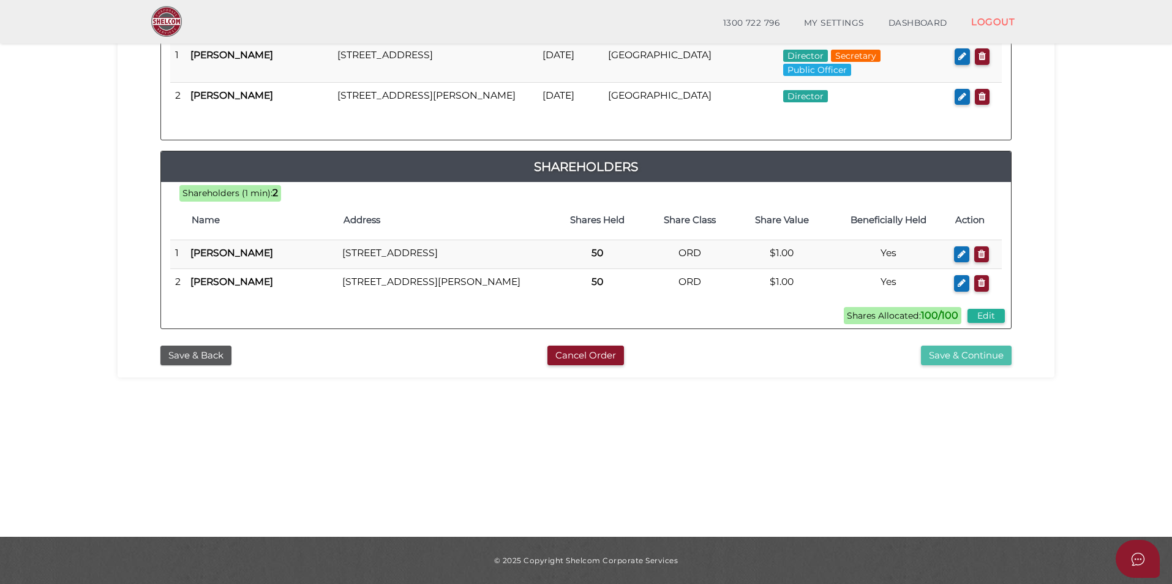
click at [955, 366] on button "Save & Continue" at bounding box center [966, 355] width 91 height 20
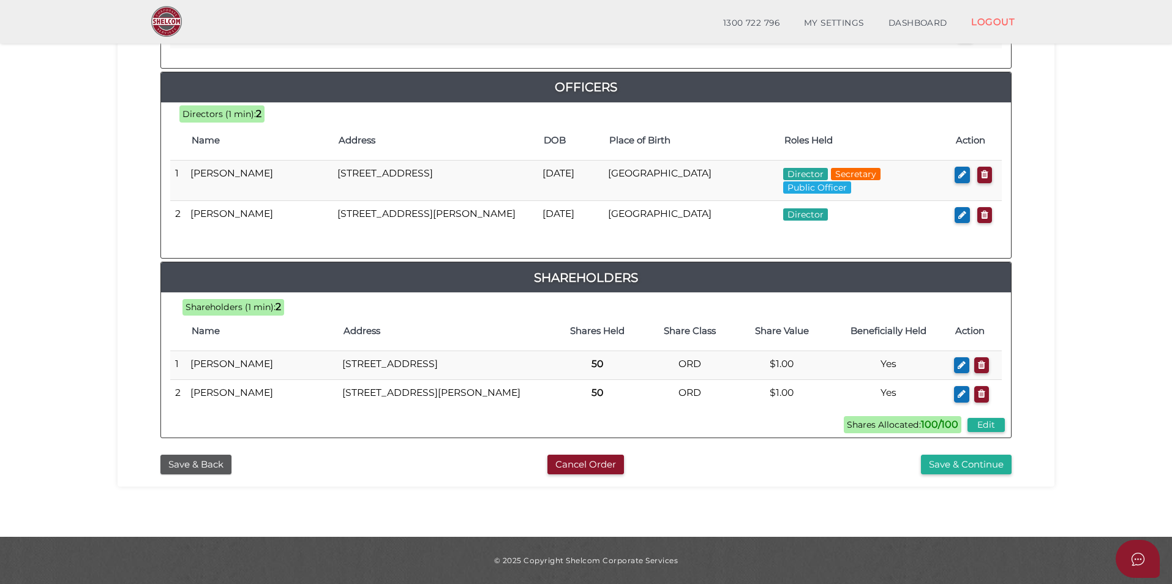
scroll to position [580, 0]
click at [984, 463] on button "Save & Continue" at bounding box center [966, 464] width 91 height 20
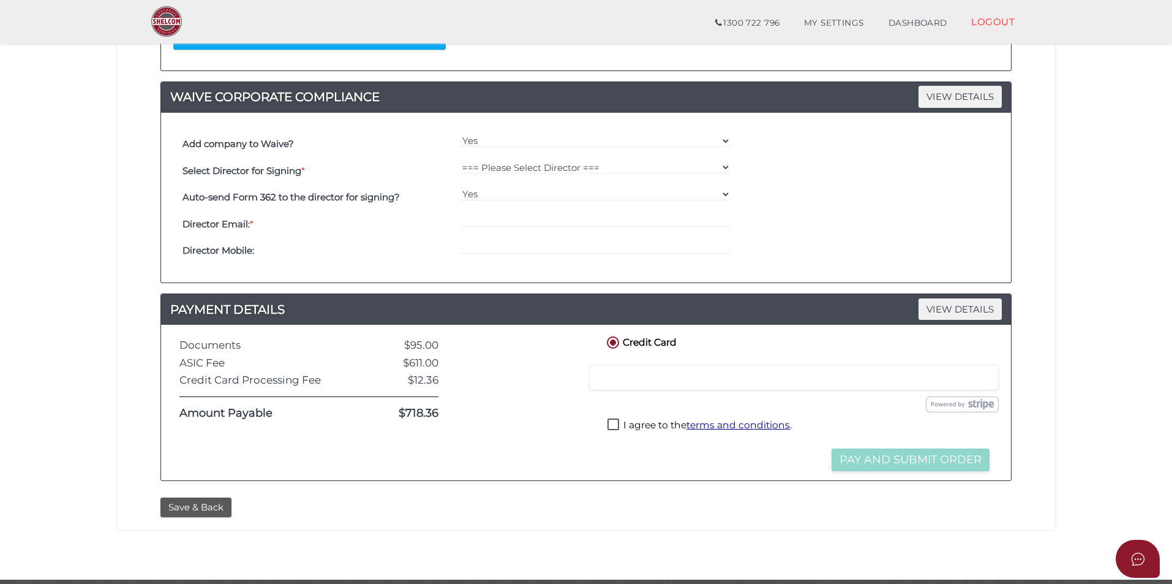
scroll to position [350, 0]
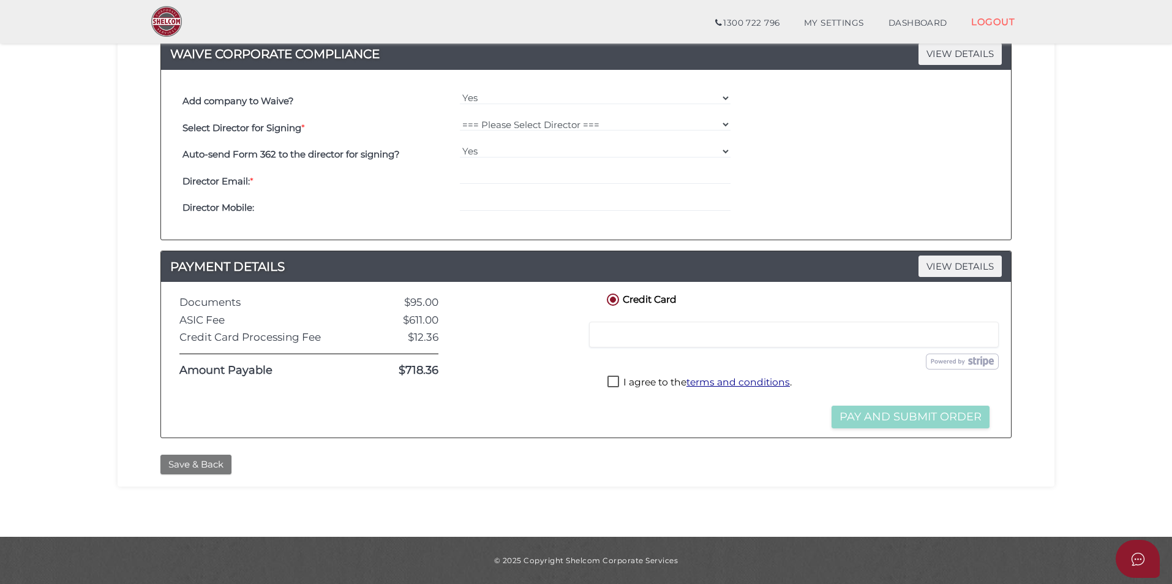
click at [212, 462] on button "Save & Back" at bounding box center [195, 464] width 71 height 20
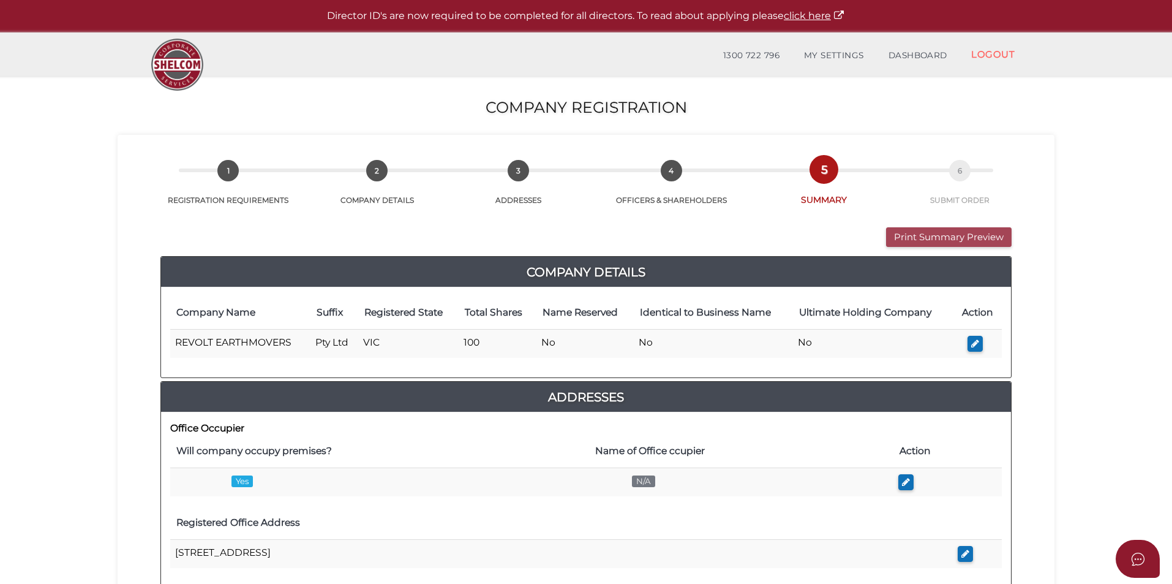
click at [941, 239] on button "Print Summary Preview" at bounding box center [949, 237] width 126 height 20
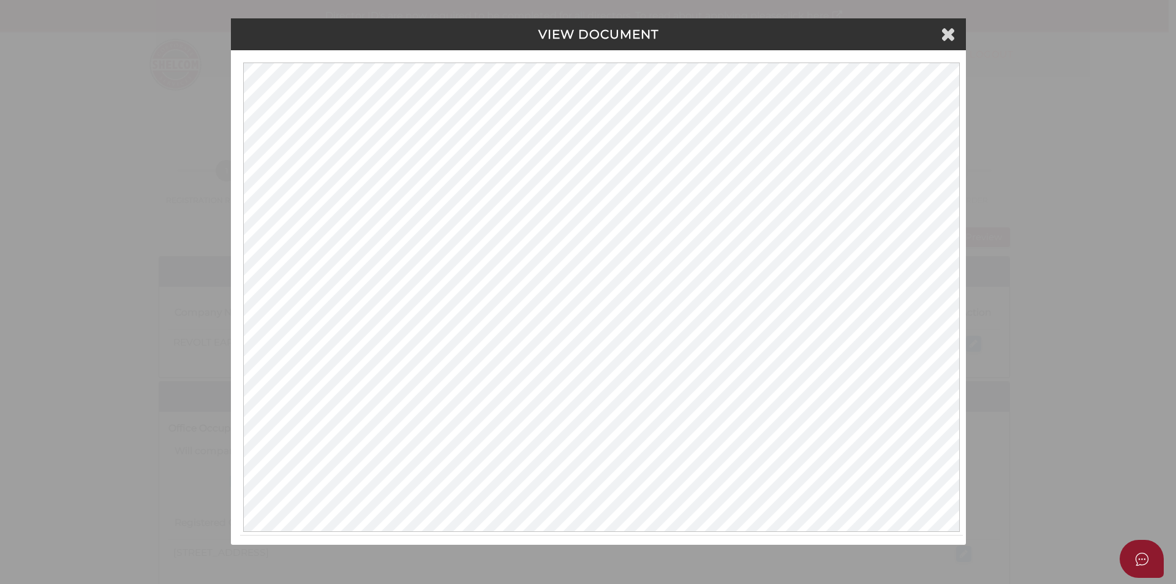
click at [947, 43] on div "VIEW DOCUMENT" at bounding box center [598, 34] width 735 height 32
click at [948, 39] on icon at bounding box center [948, 33] width 15 height 18
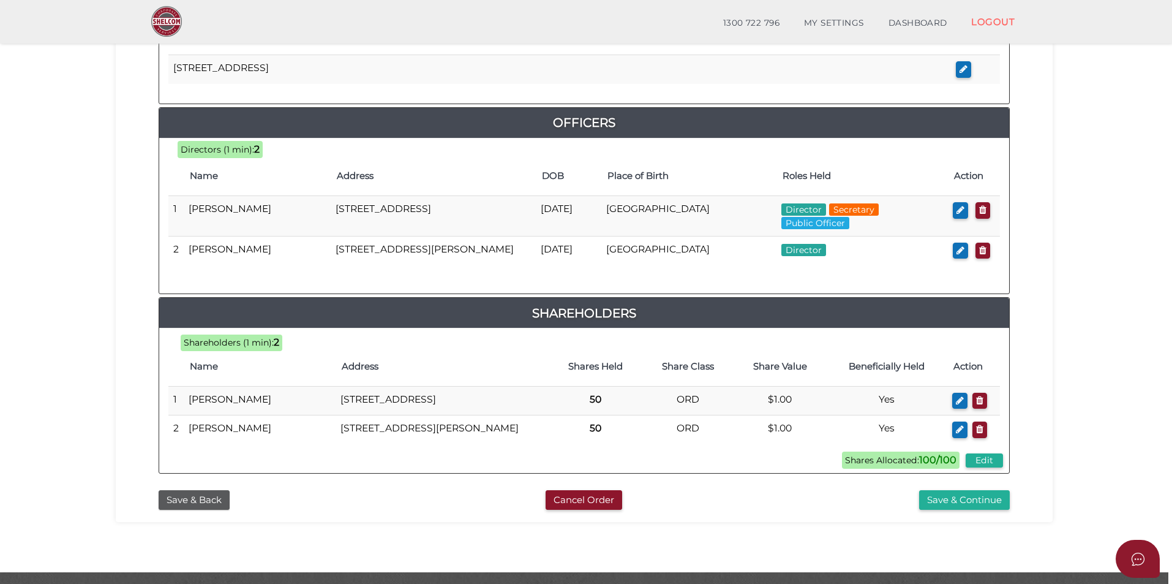
scroll to position [580, 0]
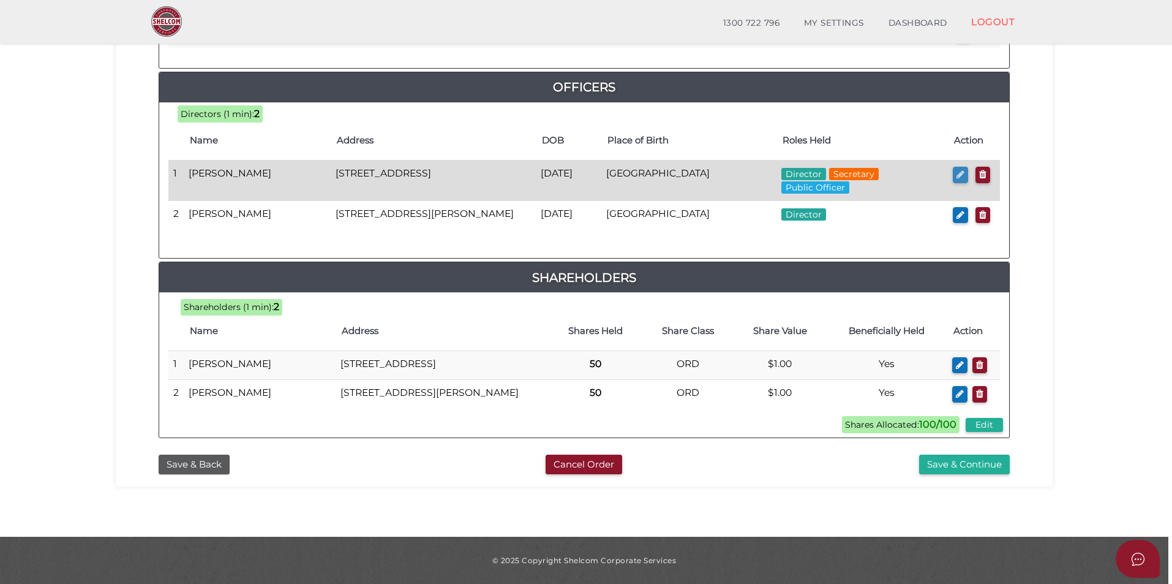
click at [960, 170] on icon "button" at bounding box center [960, 174] width 8 height 9
checkbox input "true"
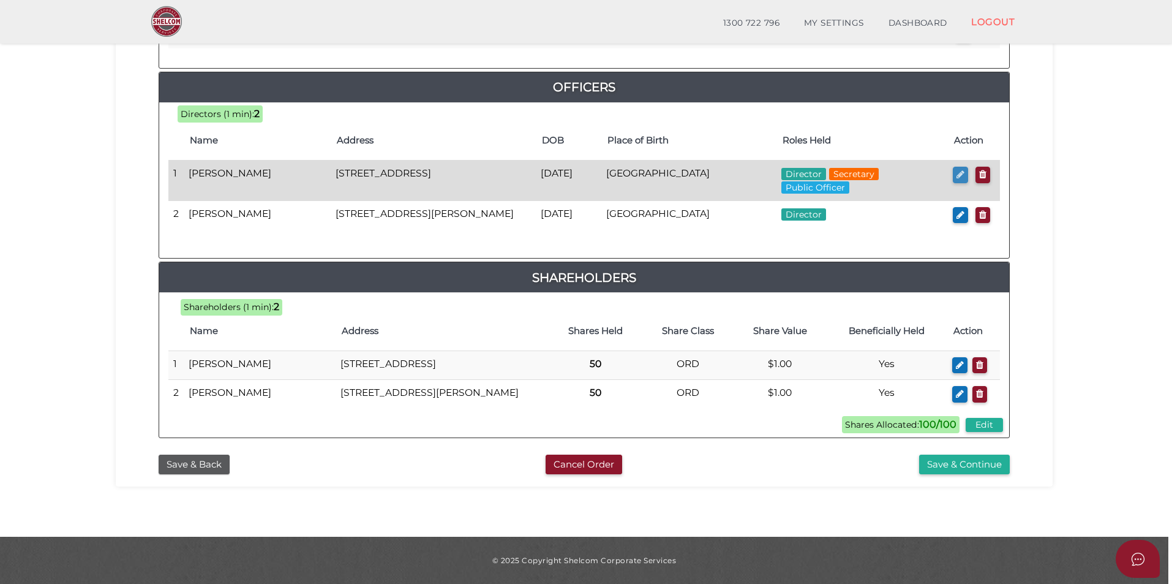
type input "36917974836938"
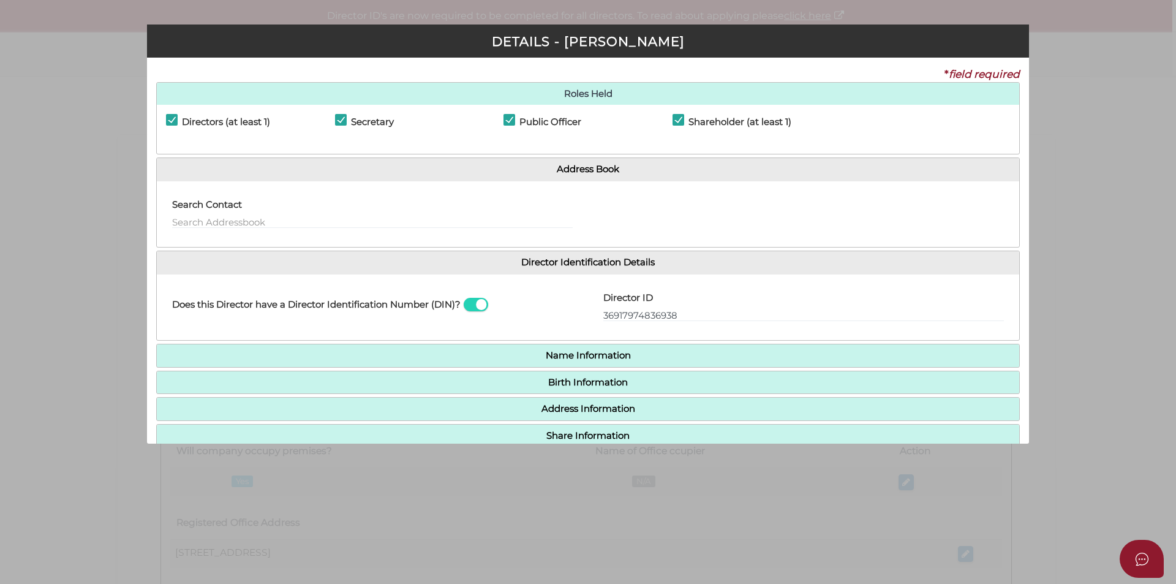
click at [558, 375] on h4 "Birth Information" at bounding box center [588, 382] width 862 height 23
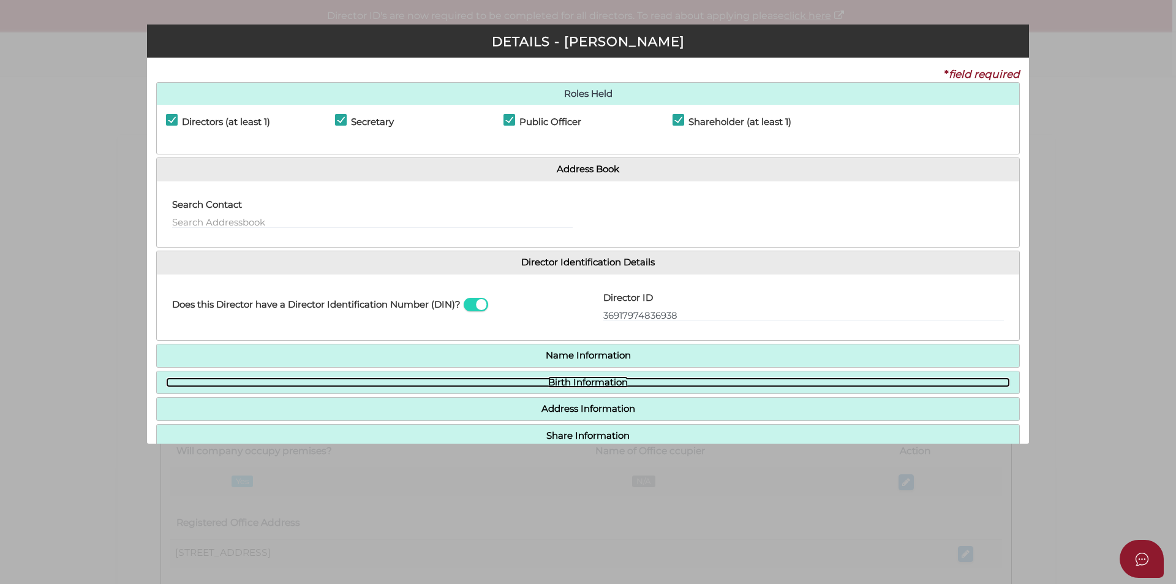
click at [558, 382] on link "Birth Information" at bounding box center [588, 382] width 844 height 10
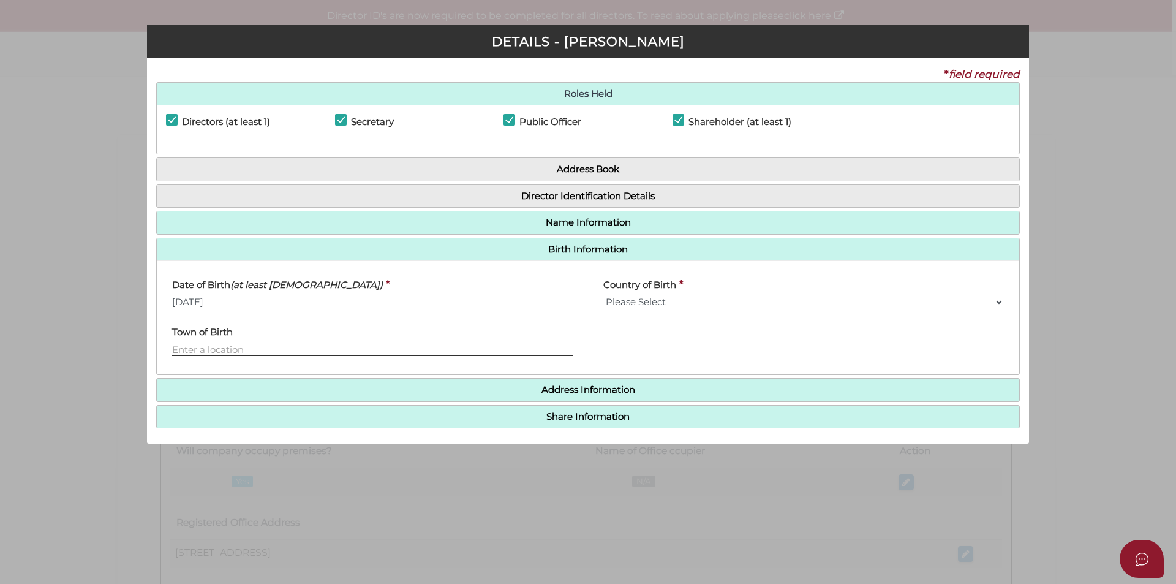
click at [276, 346] on input "text" at bounding box center [372, 348] width 400 height 13
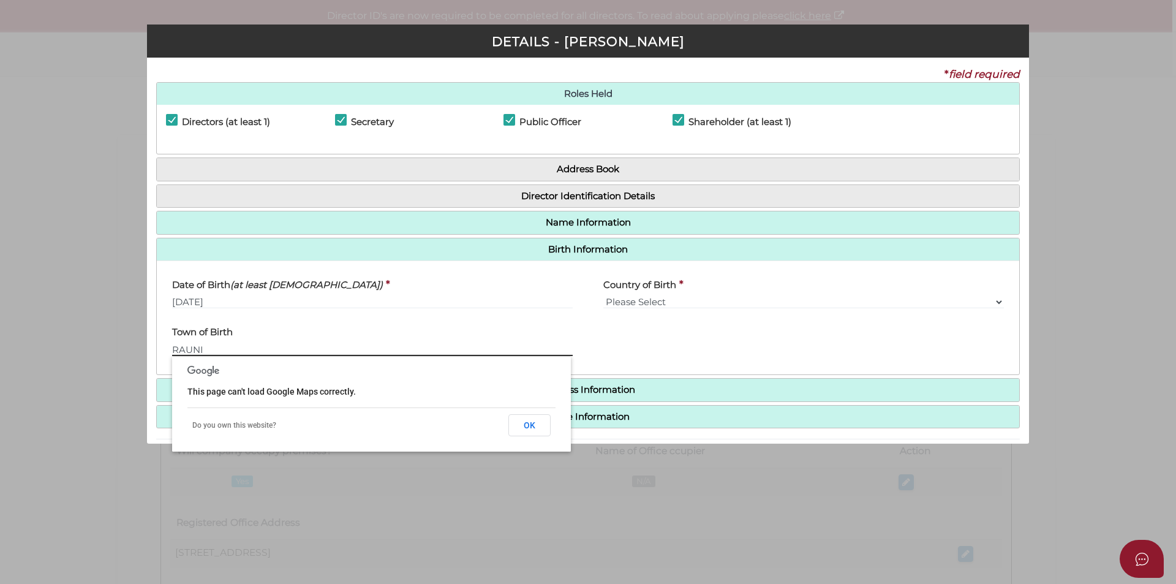
type input "RAUNI"
click at [99, 331] on div "Pty Ltd DETAILS - [PERSON_NAME] * field required Roles Held Directors (at least…" at bounding box center [588, 292] width 1176 height 584
click at [536, 425] on button "OK" at bounding box center [529, 425] width 42 height 22
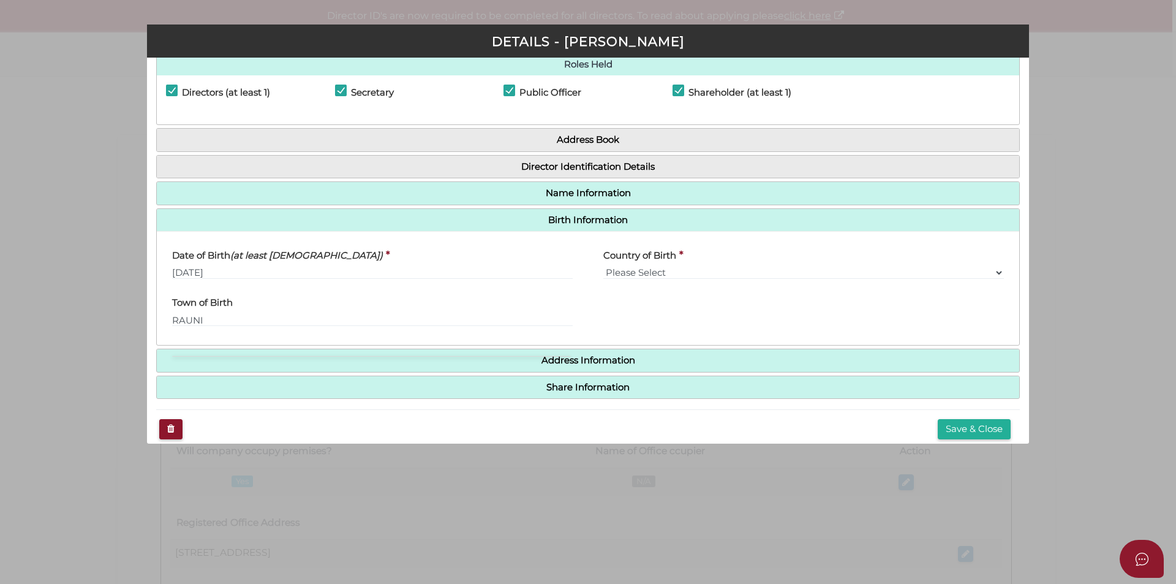
scroll to position [43, 0]
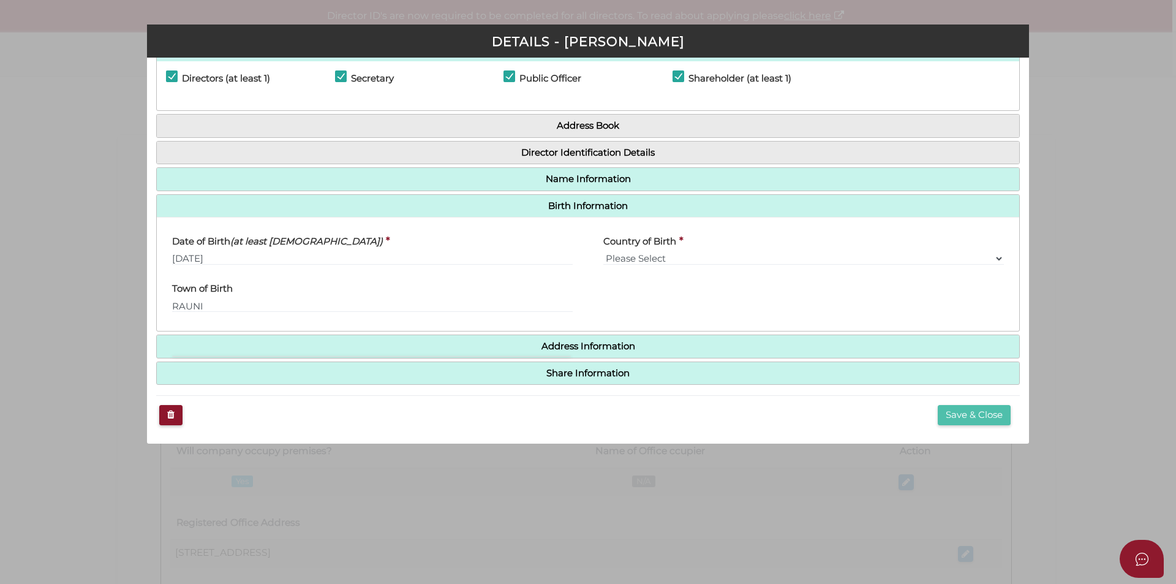
click at [955, 423] on button "Save & Close" at bounding box center [973, 415] width 73 height 20
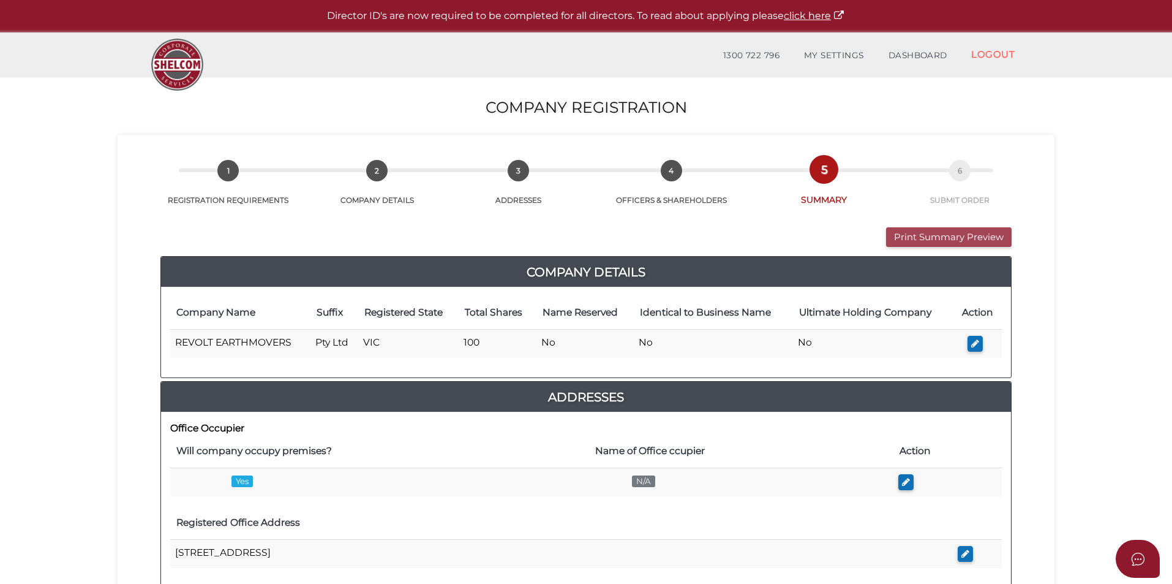
click at [928, 232] on button "Print Summary Preview" at bounding box center [949, 237] width 126 height 20
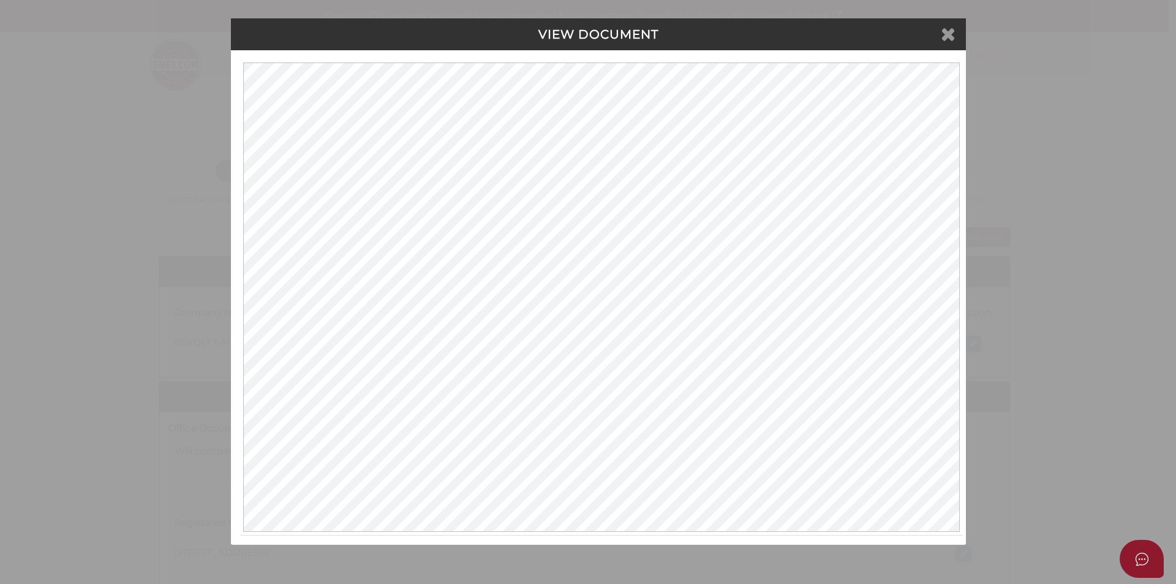
click at [950, 37] on icon at bounding box center [948, 33] width 15 height 18
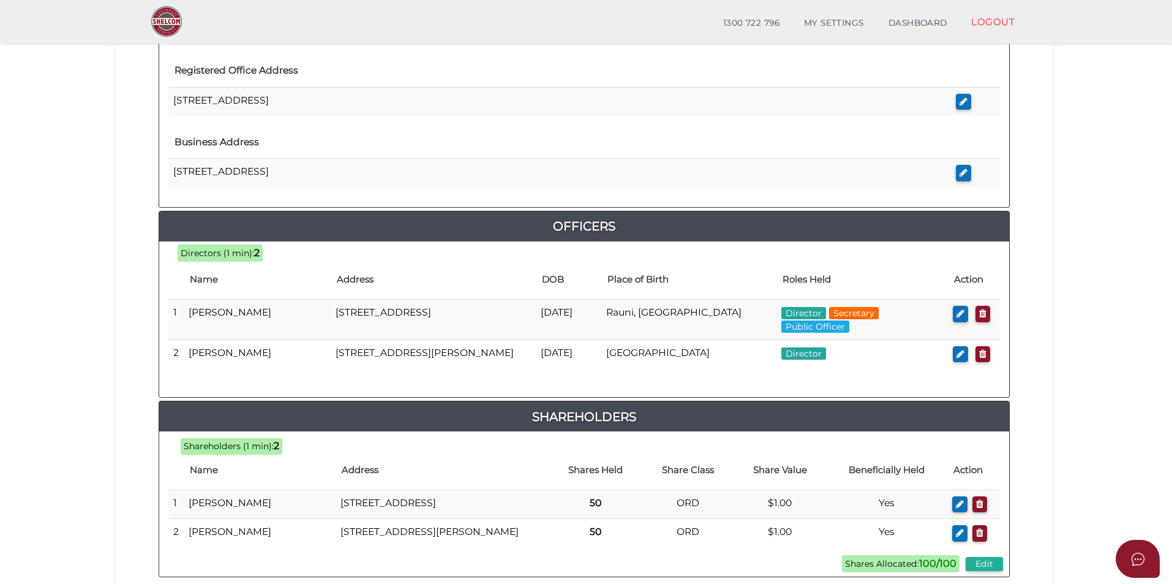
scroll to position [551, 0]
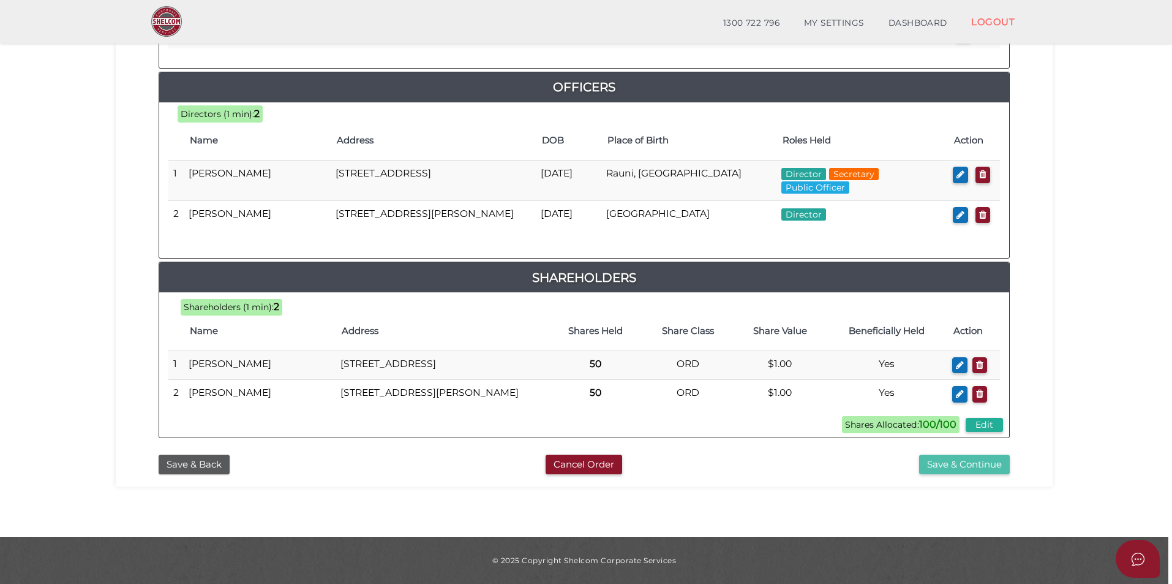
click at [930, 475] on button "Save & Continue" at bounding box center [964, 464] width 91 height 20
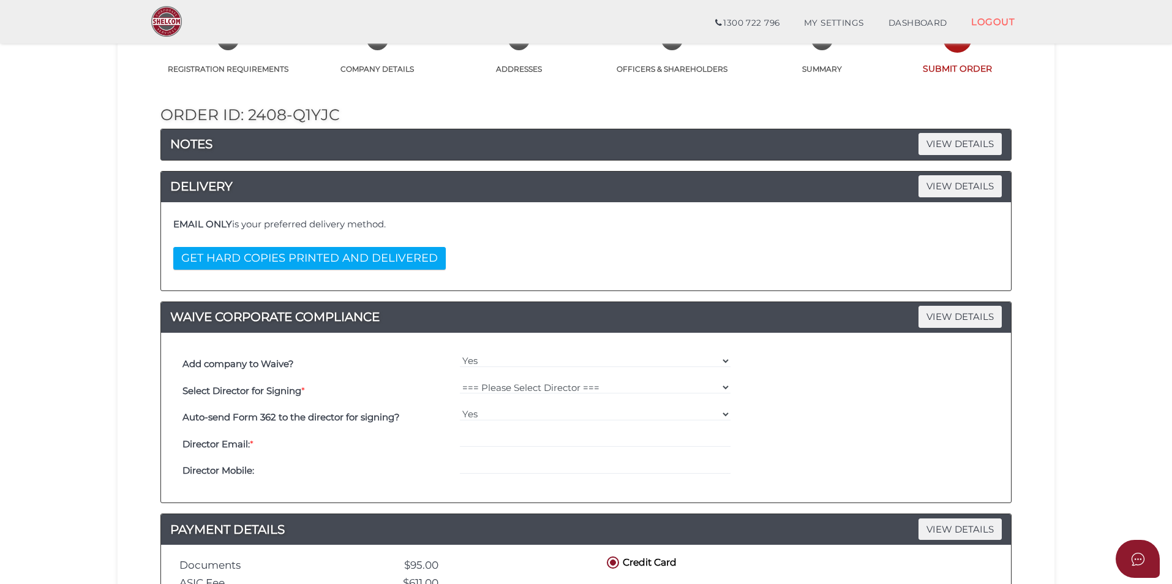
scroll to position [350, 0]
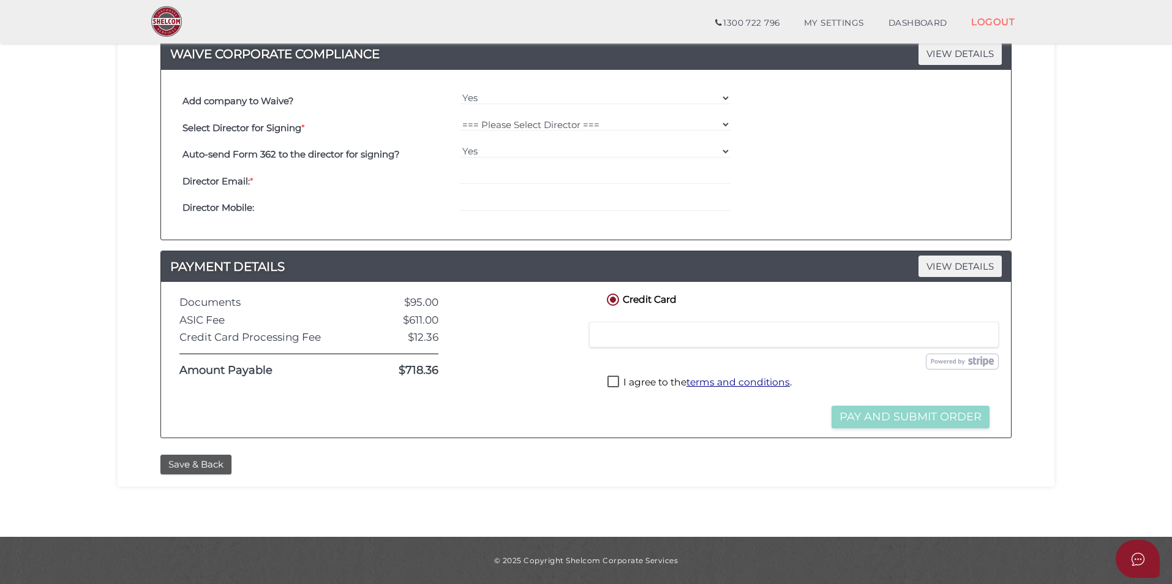
click at [638, 386] on label "I agree to the terms and conditions ." at bounding box center [699, 382] width 184 height 15
checkbox input "true"
click at [513, 122] on select "=== Please Select Director === [PERSON_NAME] [PERSON_NAME]" at bounding box center [595, 124] width 271 height 13
select select "000026712"
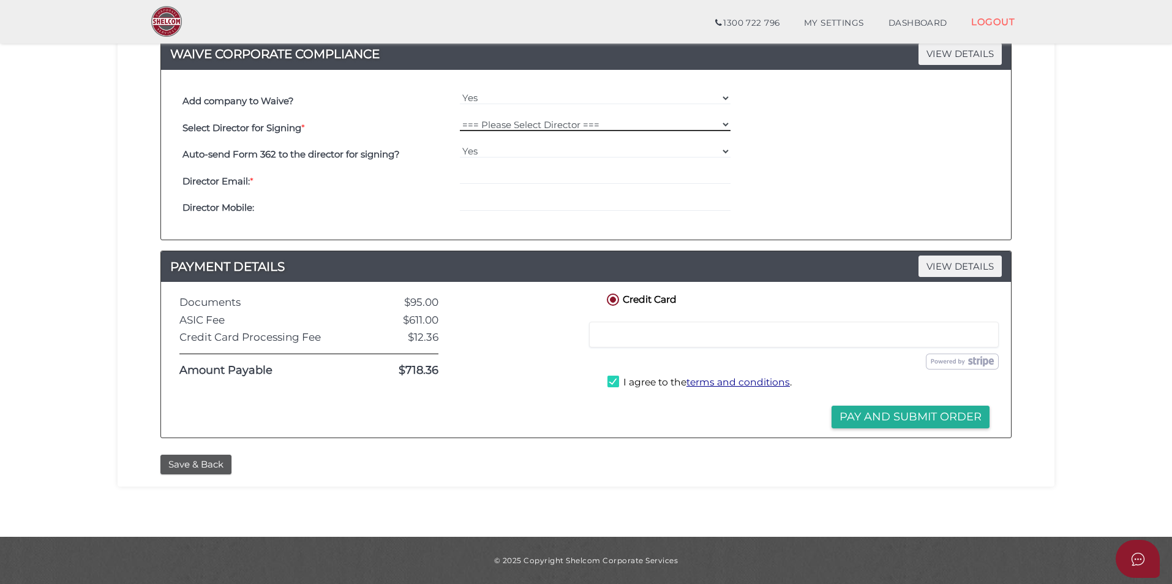
click at [460, 118] on select "=== Please Select Director === [PERSON_NAME] [PERSON_NAME]" at bounding box center [595, 124] width 271 height 13
click at [501, 153] on select "Yes No" at bounding box center [595, 151] width 271 height 13
click at [460, 145] on select "Yes No" at bounding box center [595, 151] width 271 height 13
click at [495, 177] on input "email" at bounding box center [595, 177] width 271 height 13
paste input "[EMAIL_ADDRESS][DOMAIN_NAME]"
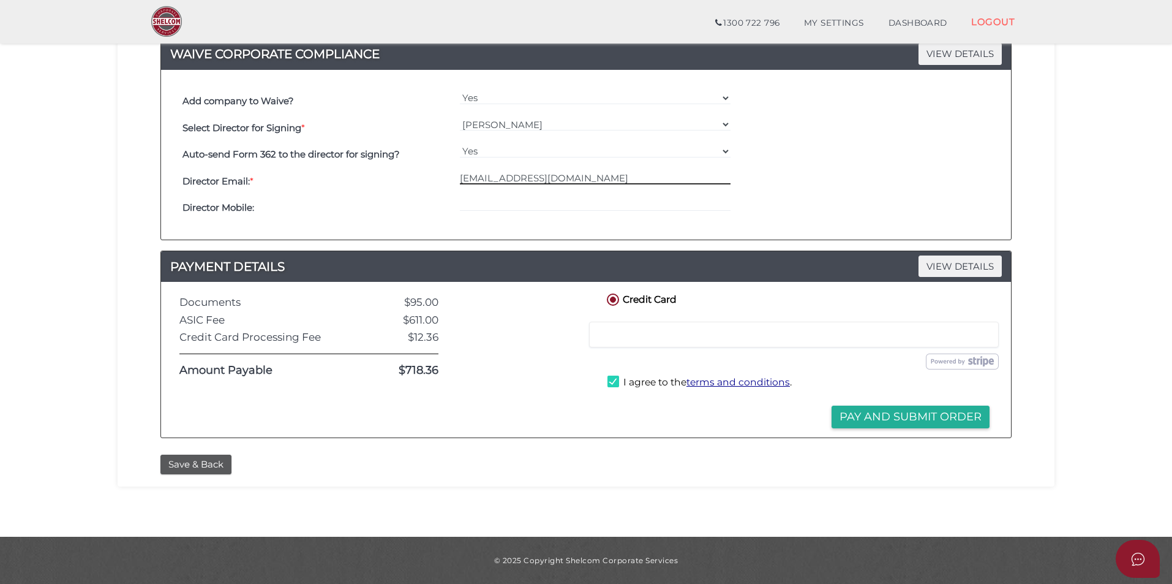
type input "[EMAIL_ADDRESS][DOMAIN_NAME]"
click at [354, 213] on div "Director Mobile:" at bounding box center [317, 208] width 277 height 27
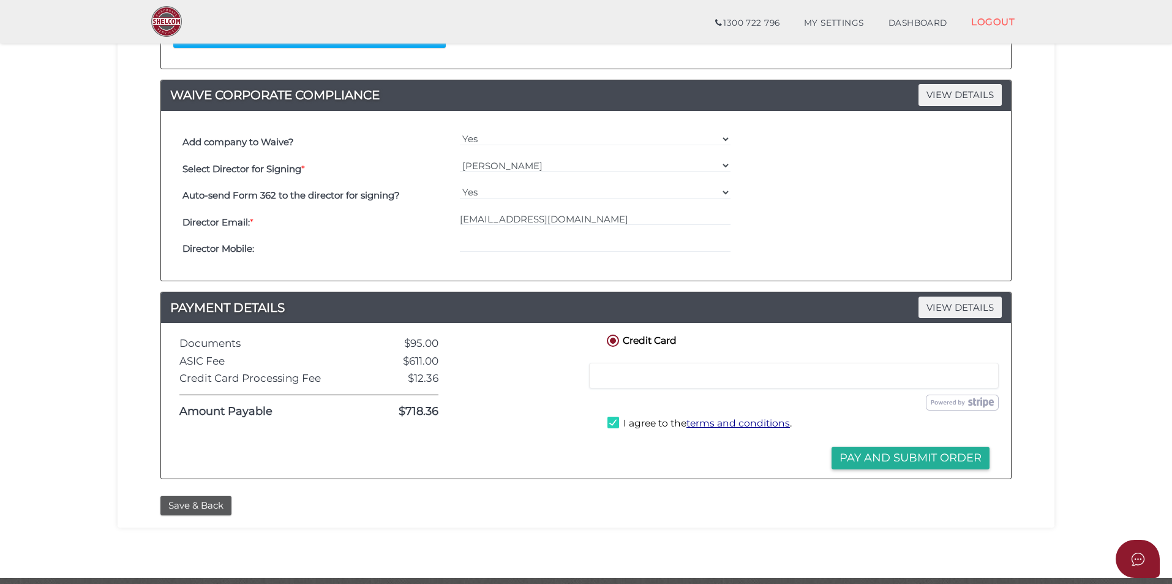
scroll to position [289, 0]
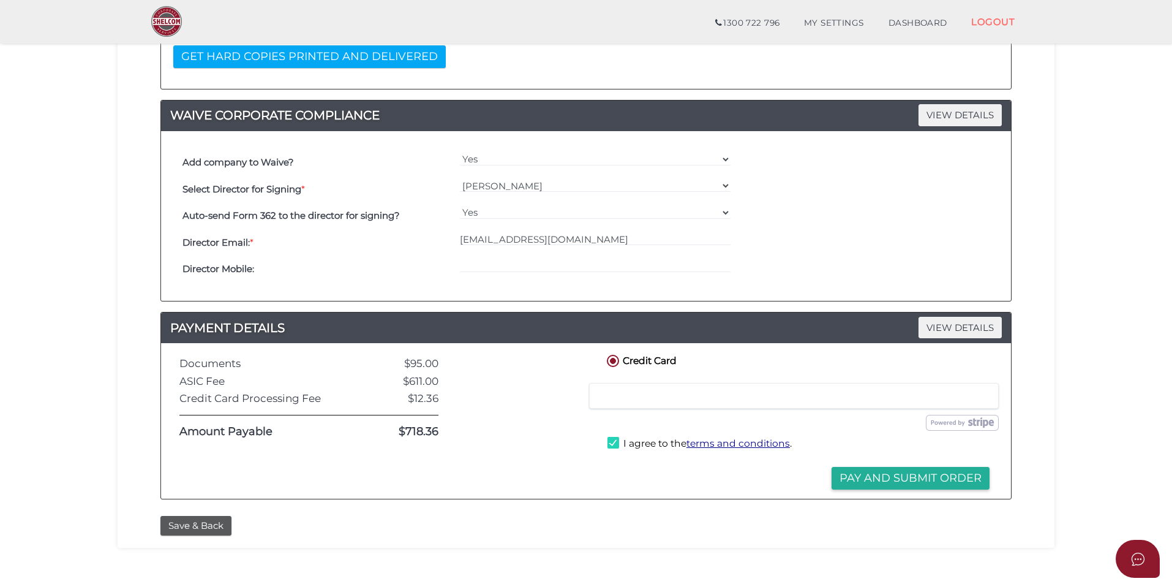
click at [907, 483] on button "Pay and Submit Order" at bounding box center [911, 478] width 158 height 23
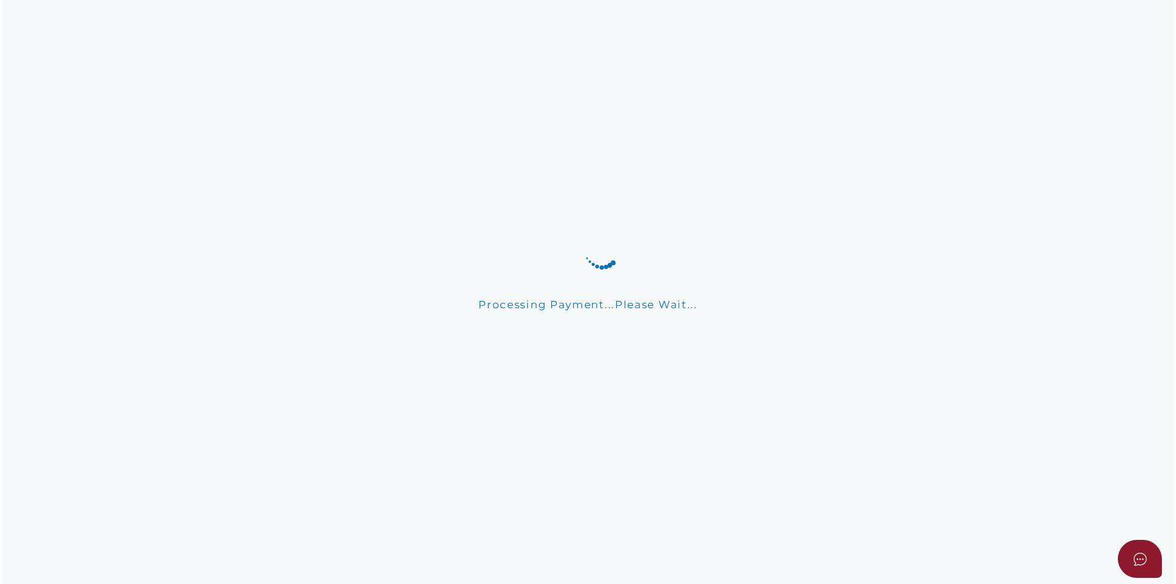
scroll to position [0, 0]
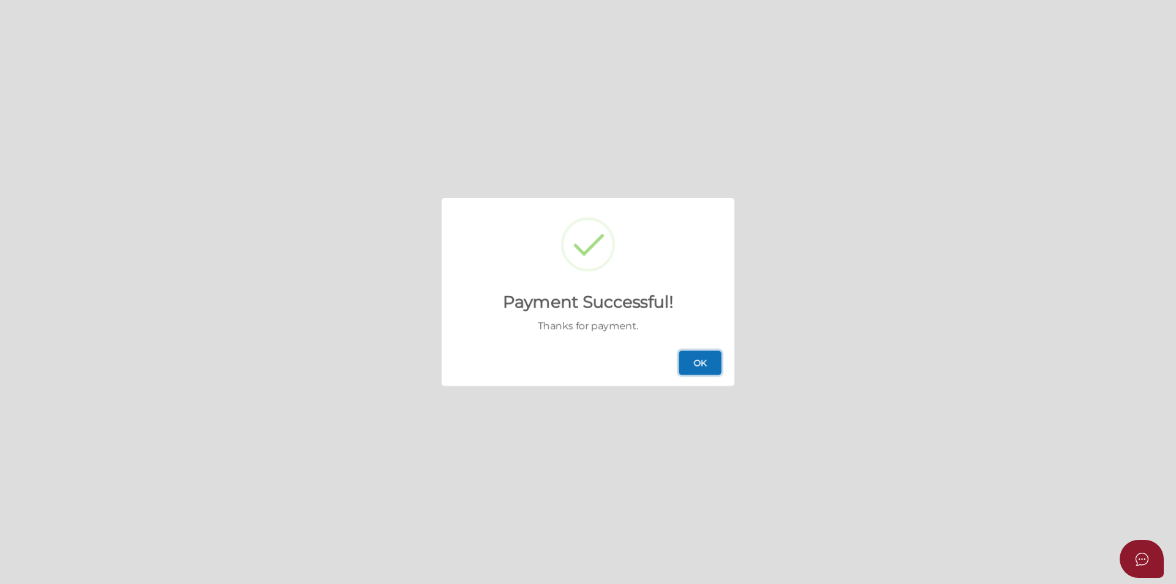
click at [710, 364] on button "OK" at bounding box center [699, 362] width 43 height 24
